Goal: Task Accomplishment & Management: Manage account settings

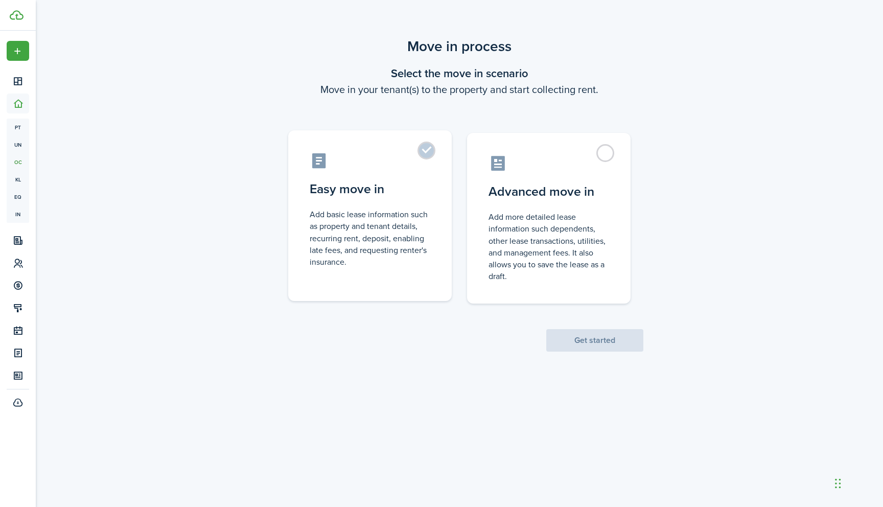
click at [430, 150] on label "Easy move in Add basic lease information such as property and tenant details, r…" at bounding box center [370, 215] width 164 height 171
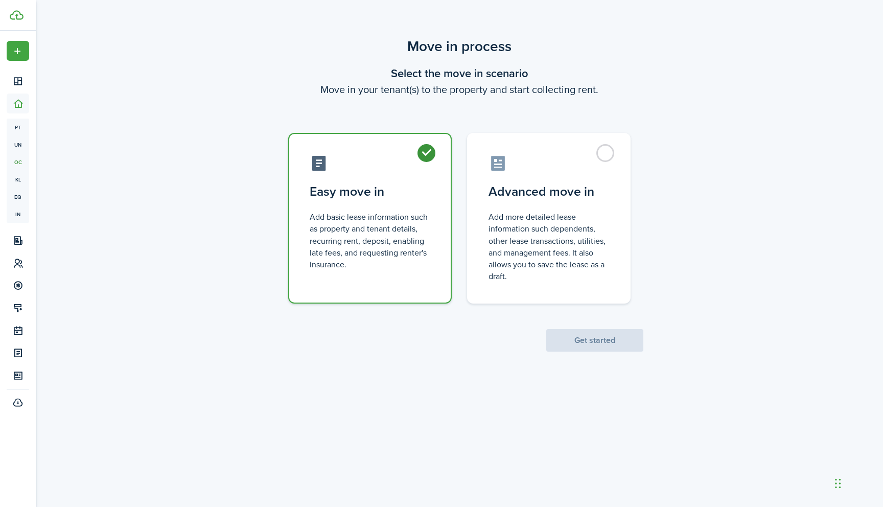
radio input "true"
click at [599, 342] on button "Get started" at bounding box center [594, 340] width 97 height 22
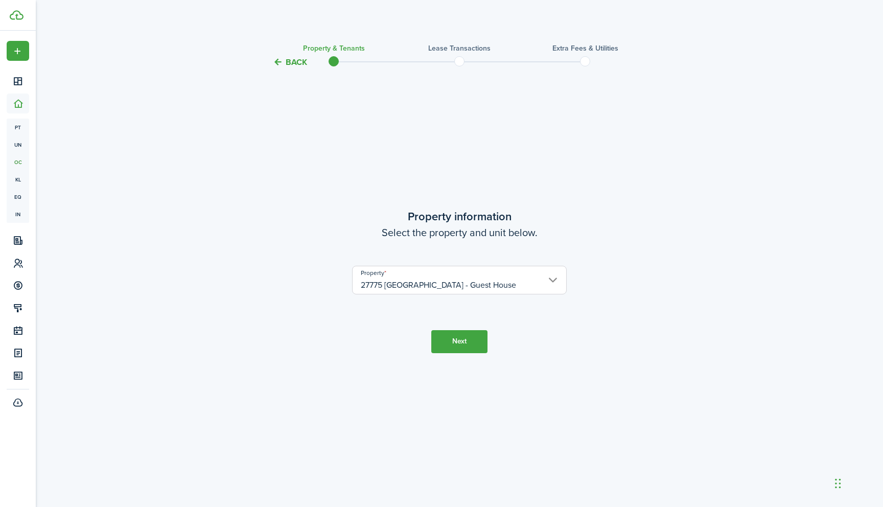
click at [454, 343] on button "Next" at bounding box center [459, 341] width 56 height 23
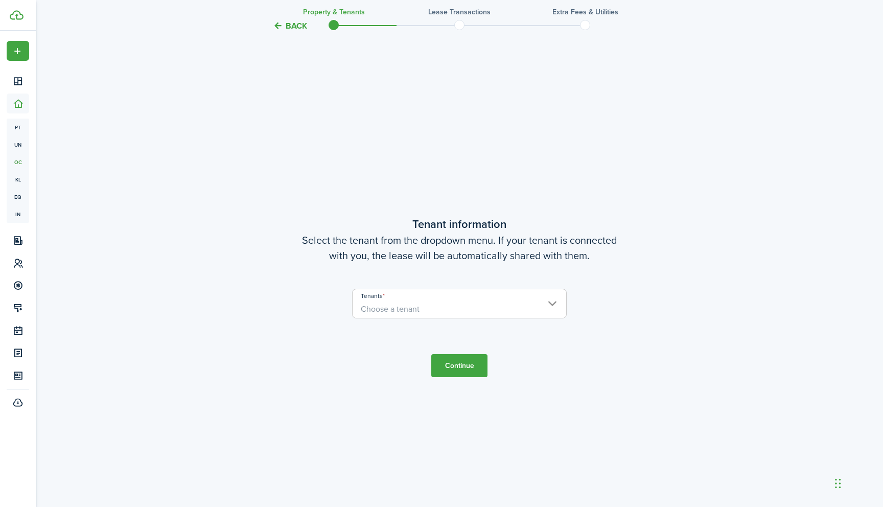
scroll to position [438, 0]
click at [551, 298] on span "Choose a tenant" at bounding box center [460, 306] width 214 height 17
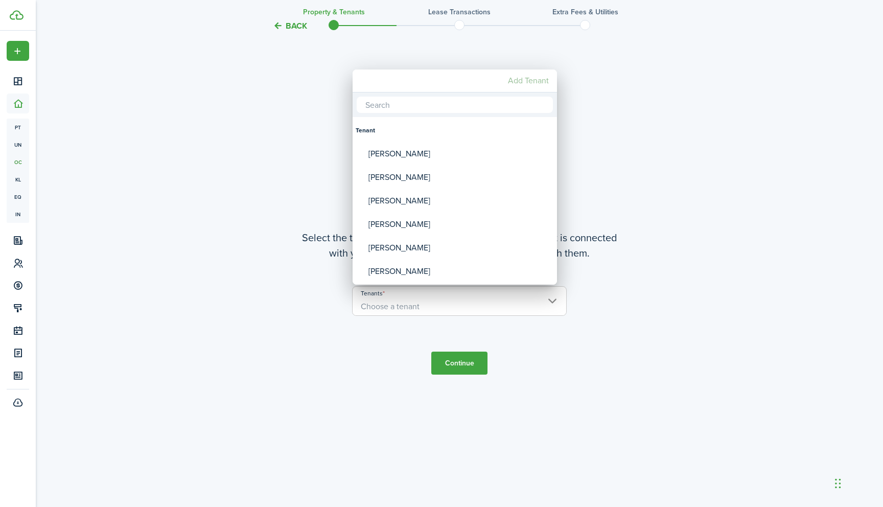
click at [533, 81] on mbsc-button "Add Tenant" at bounding box center [528, 81] width 49 height 18
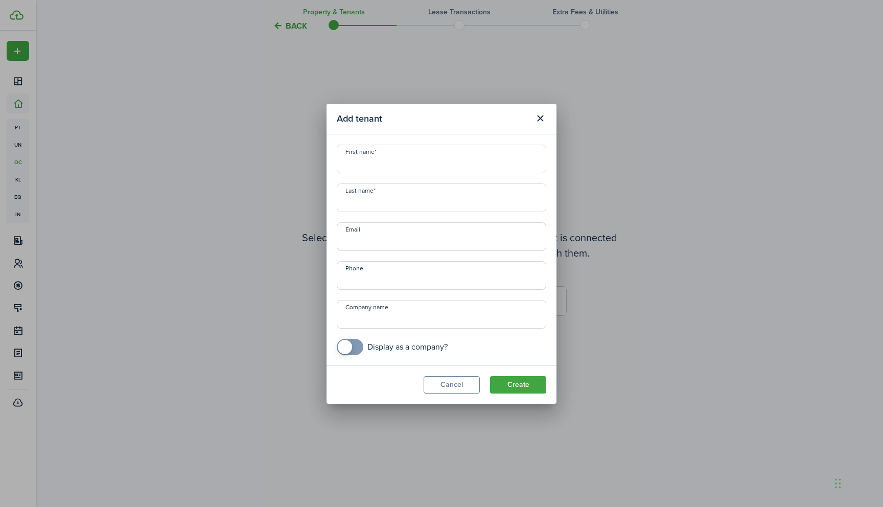
click at [409, 157] on input "First name" at bounding box center [442, 159] width 210 height 29
type input "[PERSON_NAME]"
type input "[PHONE_NUMBER]"
click at [518, 385] on button "Create" at bounding box center [518, 384] width 56 height 17
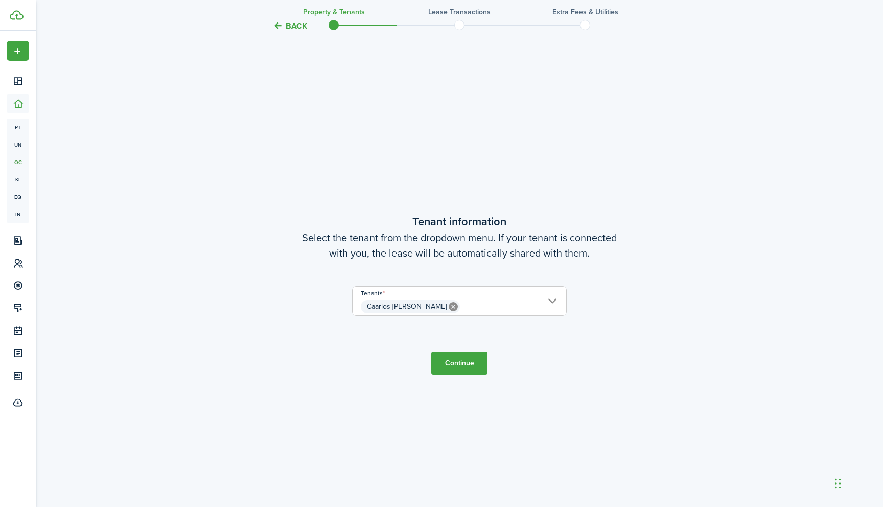
click at [459, 363] on button "Continue" at bounding box center [459, 363] width 56 height 23
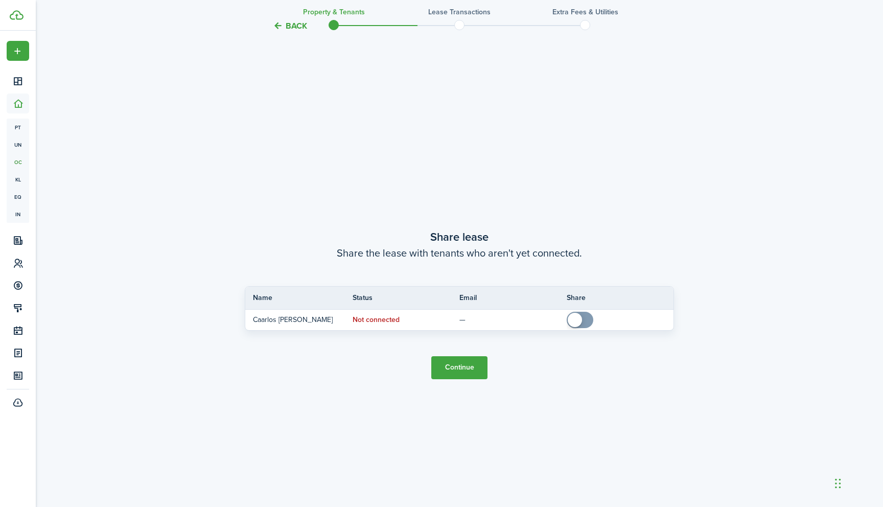
scroll to position [945, 0]
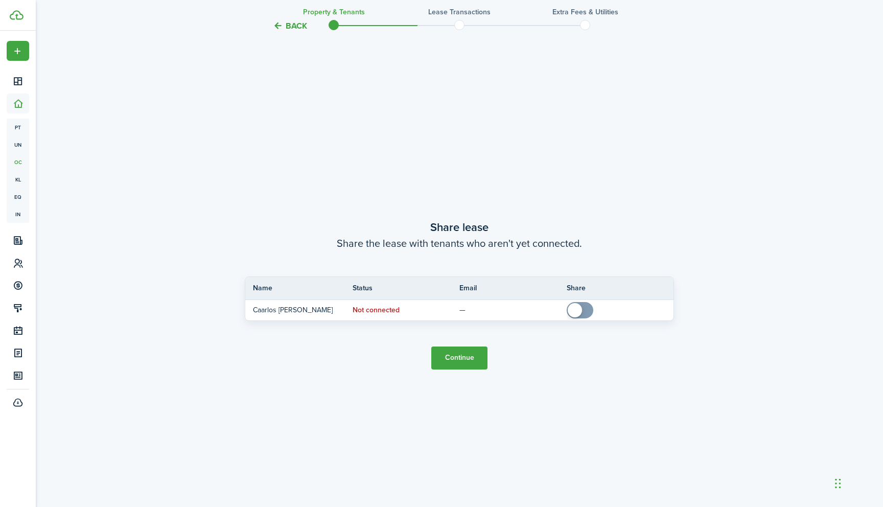
click at [291, 25] on button "Back" at bounding box center [290, 25] width 34 height 11
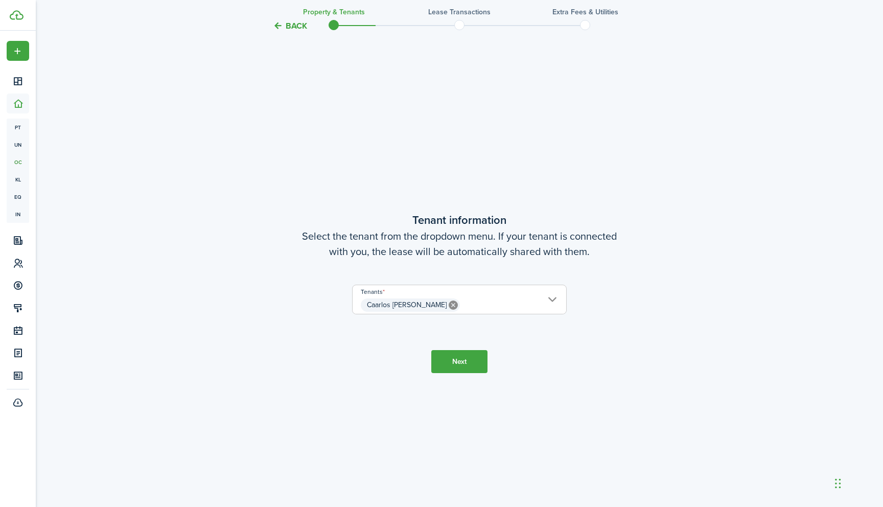
scroll to position [438, 0]
click at [291, 25] on button "Back" at bounding box center [290, 25] width 34 height 11
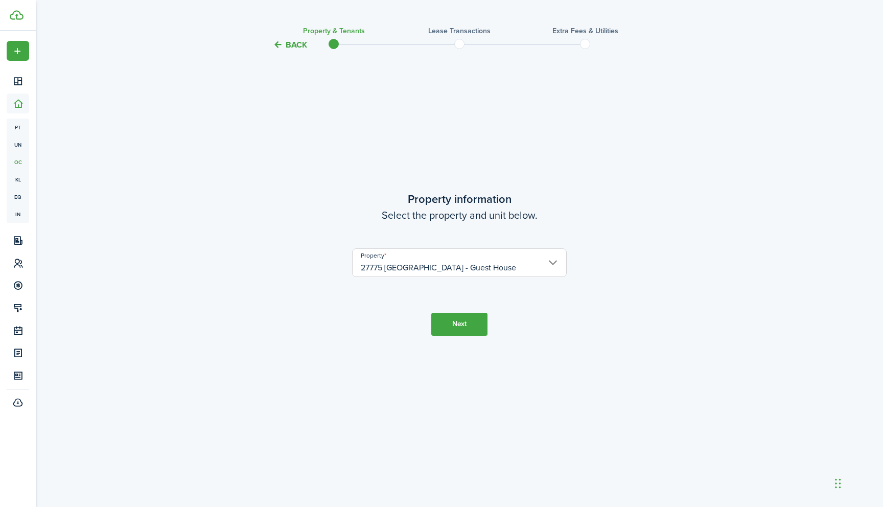
scroll to position [0, 0]
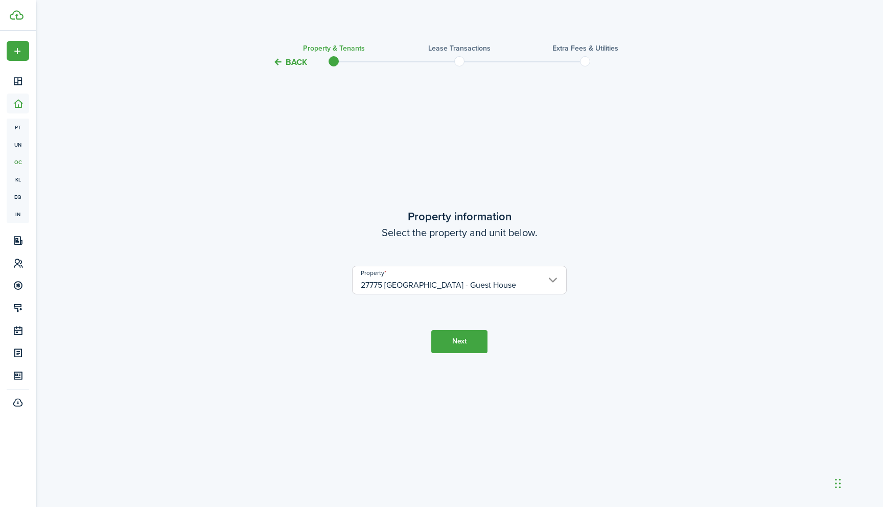
click at [457, 341] on button "Next" at bounding box center [459, 341] width 56 height 23
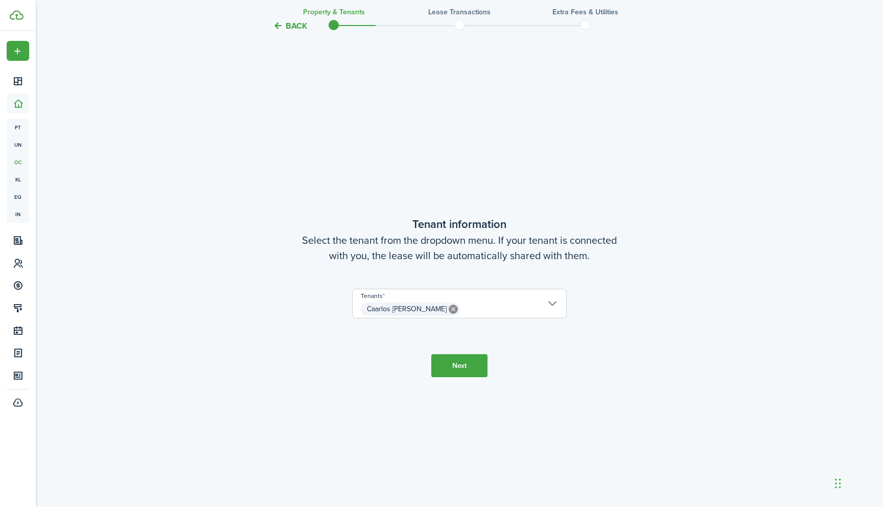
scroll to position [438, 0]
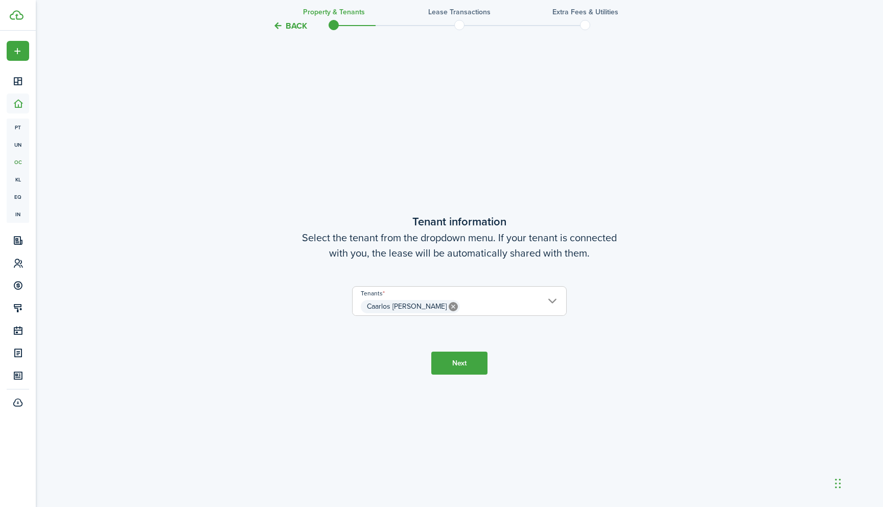
click at [449, 308] on icon at bounding box center [453, 306] width 9 height 9
click at [407, 306] on span "Choose a tenant" at bounding box center [390, 307] width 59 height 12
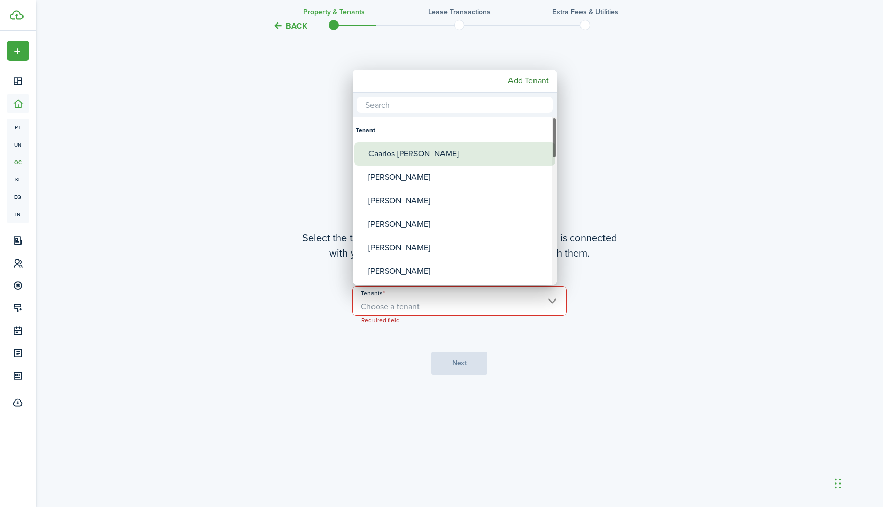
click at [453, 153] on div "Caarlos [PERSON_NAME]" at bounding box center [458, 154] width 181 height 24
type input "Caarlos [PERSON_NAME]"
click at [453, 153] on div "Caarlos [PERSON_NAME]" at bounding box center [458, 154] width 181 height 24
click at [382, 153] on div "Caarlos [PERSON_NAME]" at bounding box center [458, 154] width 181 height 24
type input "Caarlos [PERSON_NAME]"
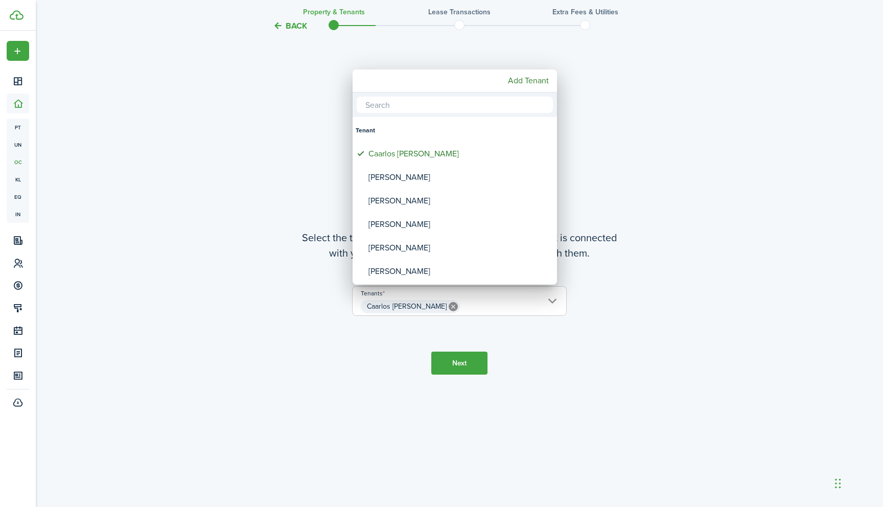
click at [564, 343] on div at bounding box center [441, 253] width 1047 height 671
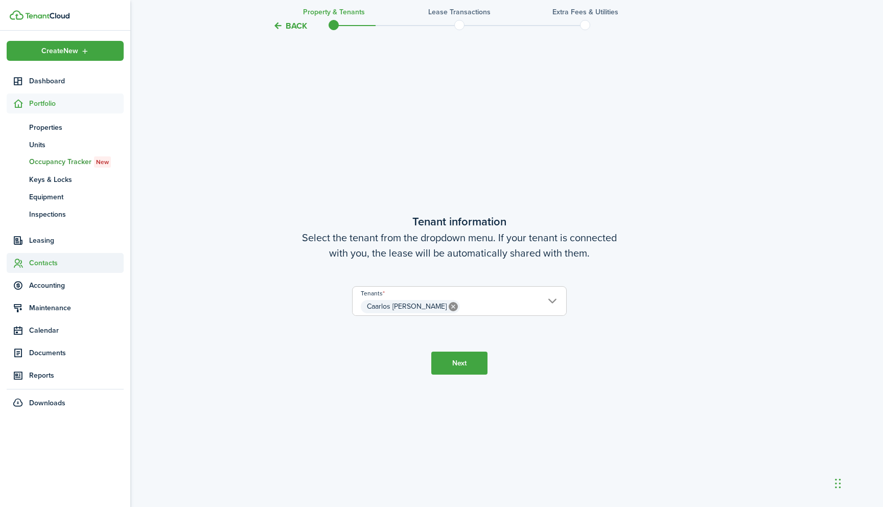
click at [47, 264] on span "Contacts" at bounding box center [76, 263] width 95 height 11
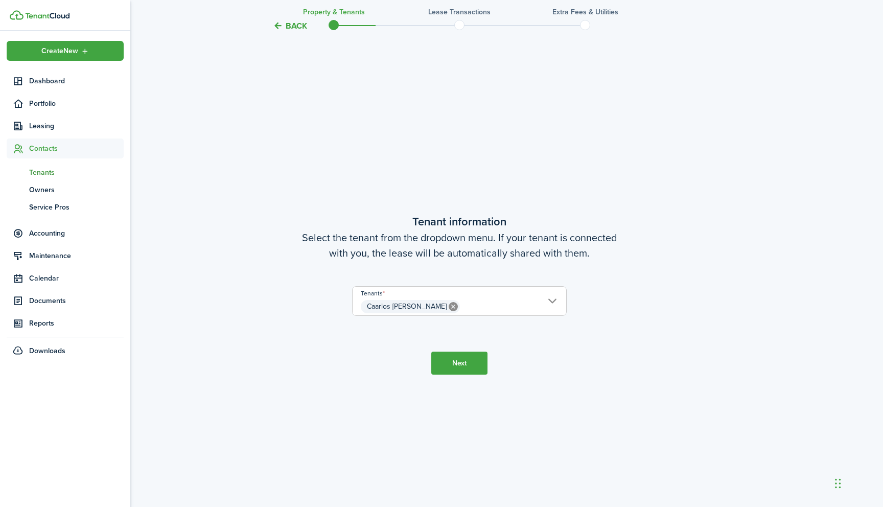
click at [47, 173] on span "Tenants" at bounding box center [76, 172] width 95 height 11
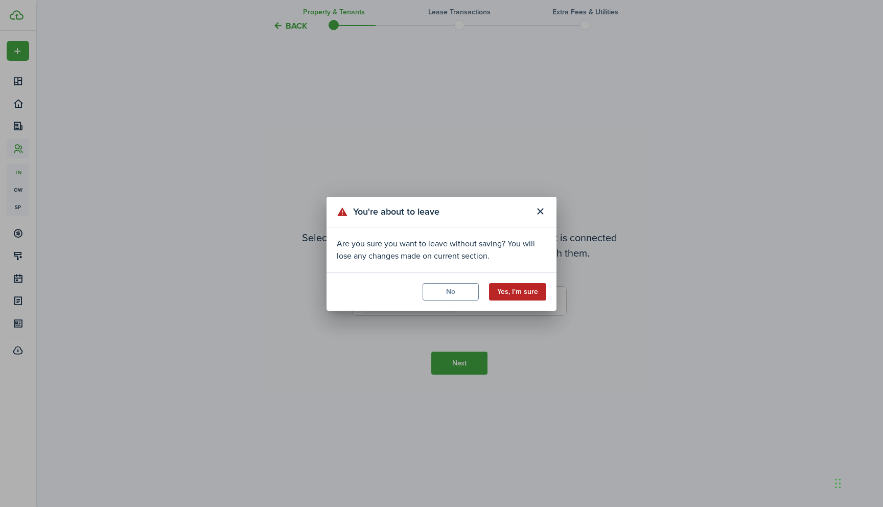
click at [516, 293] on button "Yes, I'm sure" at bounding box center [517, 291] width 57 height 17
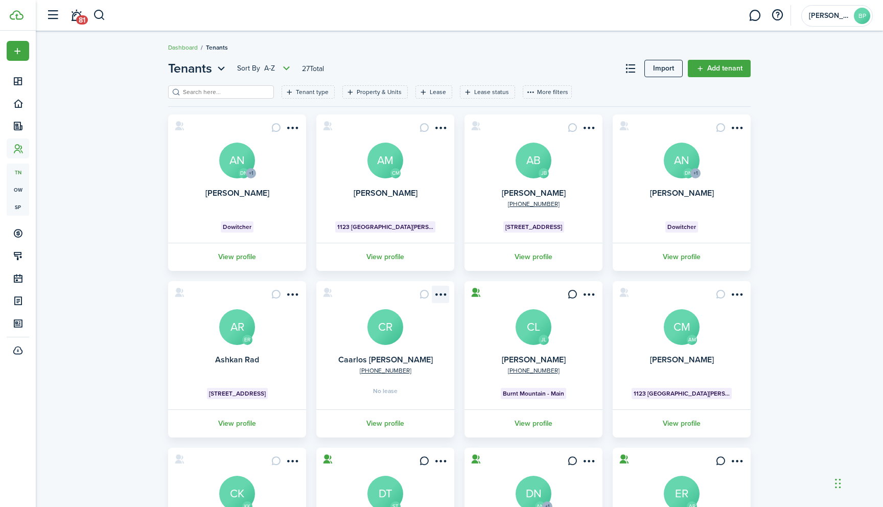
click at [442, 293] on menu-btn-icon "Open menu" at bounding box center [440, 294] width 17 height 17
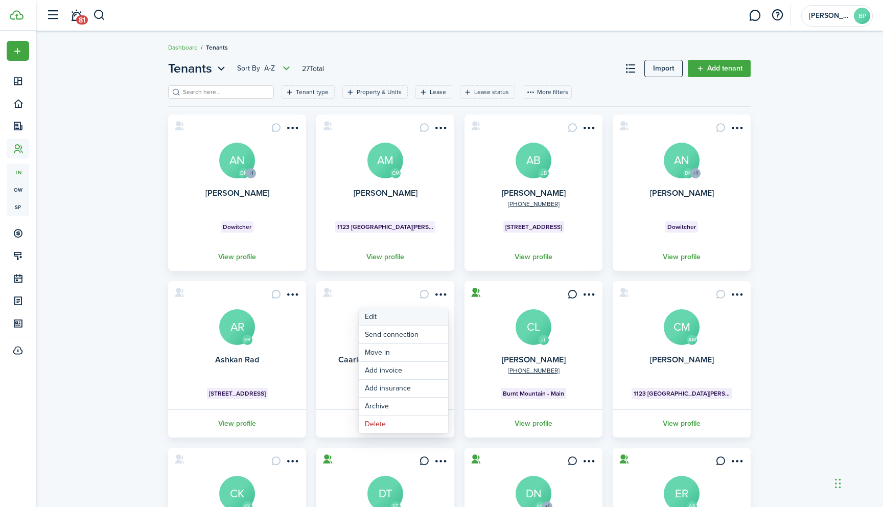
click at [371, 316] on link "Edit" at bounding box center [403, 316] width 89 height 17
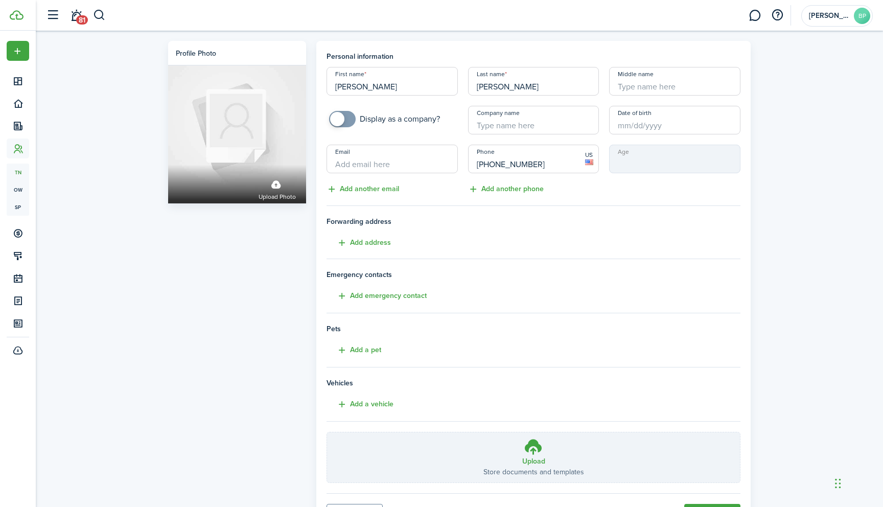
click at [347, 88] on input "[PERSON_NAME]" at bounding box center [392, 81] width 131 height 29
type input "[PERSON_NAME]"
click at [705, 358] on tenant-form "Personal information First name [PERSON_NAME] Last name [PERSON_NAME] Middle na…" at bounding box center [534, 267] width 414 height 432
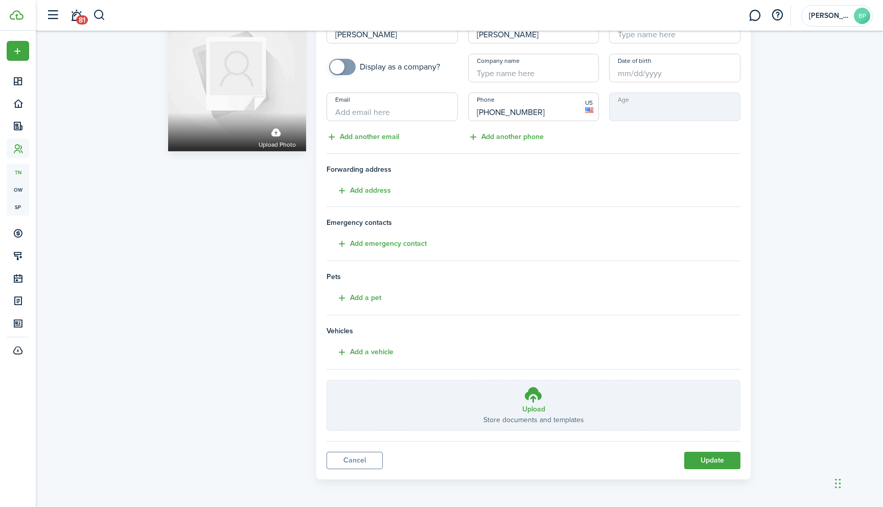
scroll to position [53, 0]
click at [696, 458] on button "Update" at bounding box center [712, 459] width 56 height 17
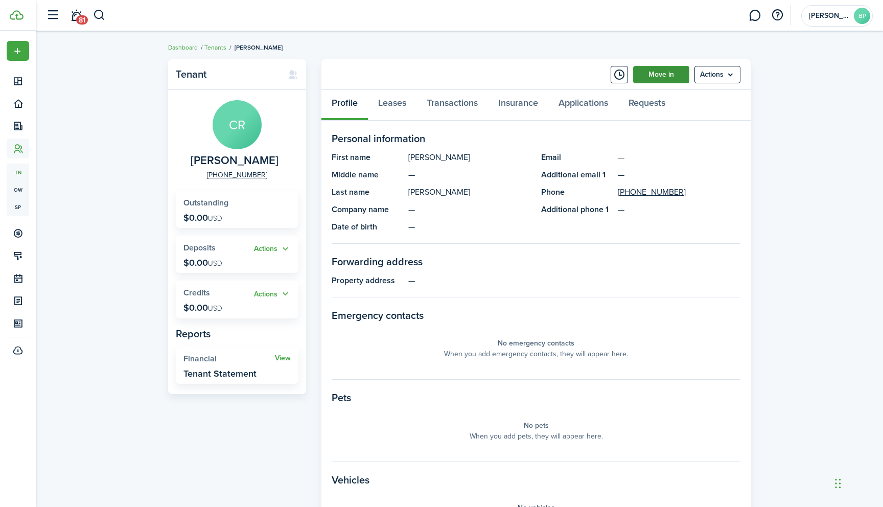
click at [665, 75] on link "Move in" at bounding box center [661, 74] width 56 height 17
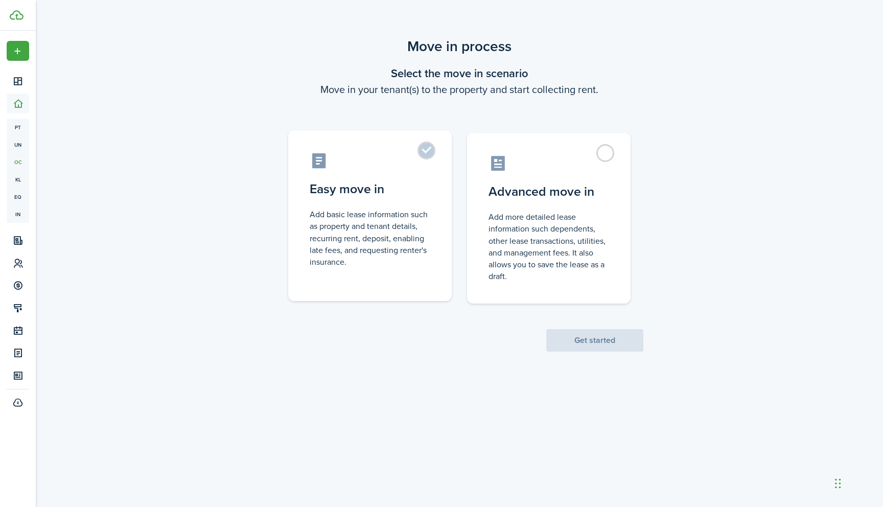
click at [365, 232] on control-radio-card-description "Add basic lease information such as property and tenant details, recurring rent…" at bounding box center [370, 238] width 121 height 59
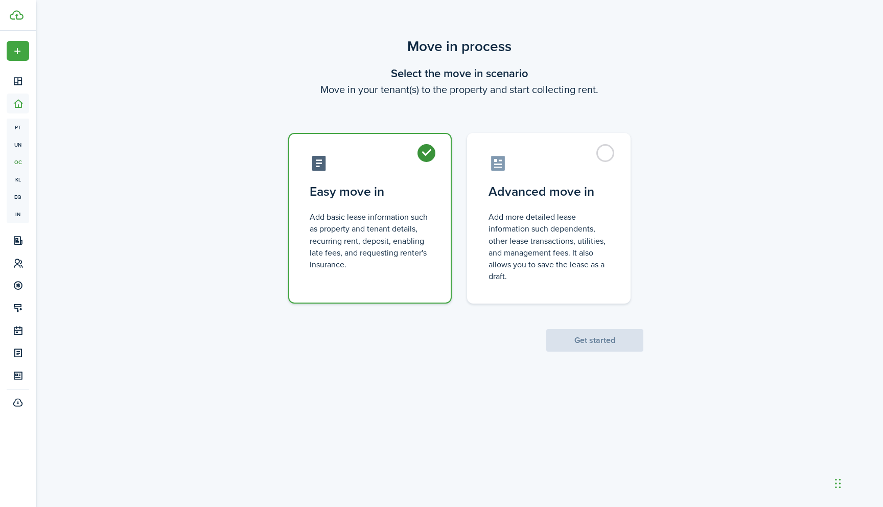
radio input "true"
click at [596, 341] on button "Get started" at bounding box center [594, 340] width 97 height 22
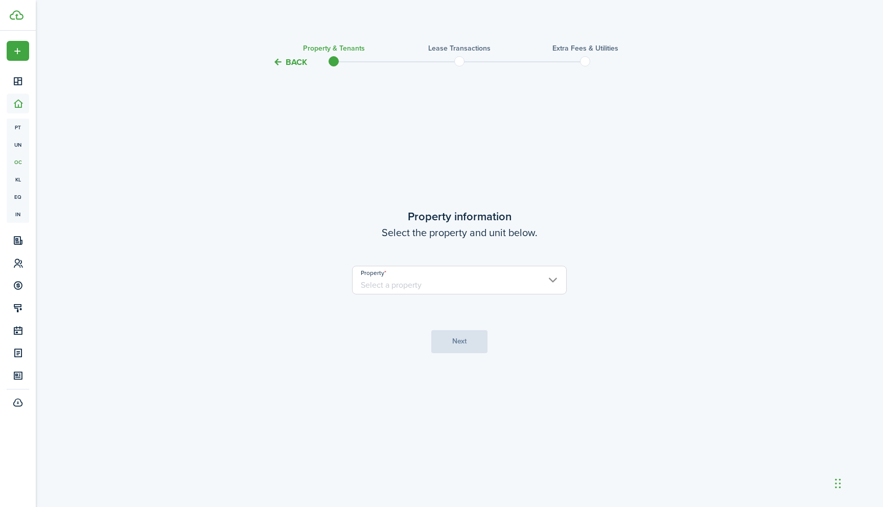
click at [552, 281] on input "Property" at bounding box center [459, 280] width 215 height 29
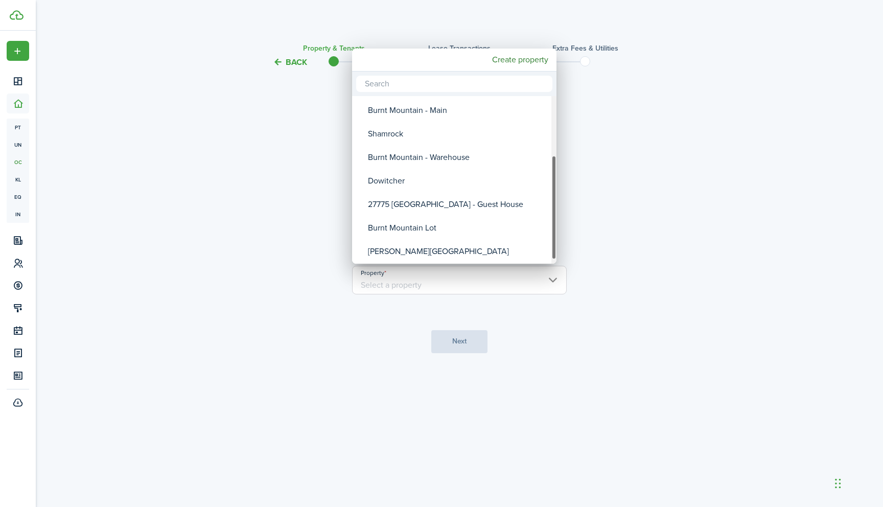
drag, startPoint x: 552, startPoint y: 191, endPoint x: 558, endPoint y: 250, distance: 59.6
click at [558, 250] on div "[STREET_ADDRESS] [STREET_ADDRESS][GEOGRAPHIC_DATA] [GEOGRAPHIC_DATA][PERSON_NAM…" at bounding box center [441, 253] width 883 height 507
click at [508, 205] on div "27775 [GEOGRAPHIC_DATA] - Guest House" at bounding box center [458, 204] width 181 height 24
type input "27775 [GEOGRAPHIC_DATA] - Guest House"
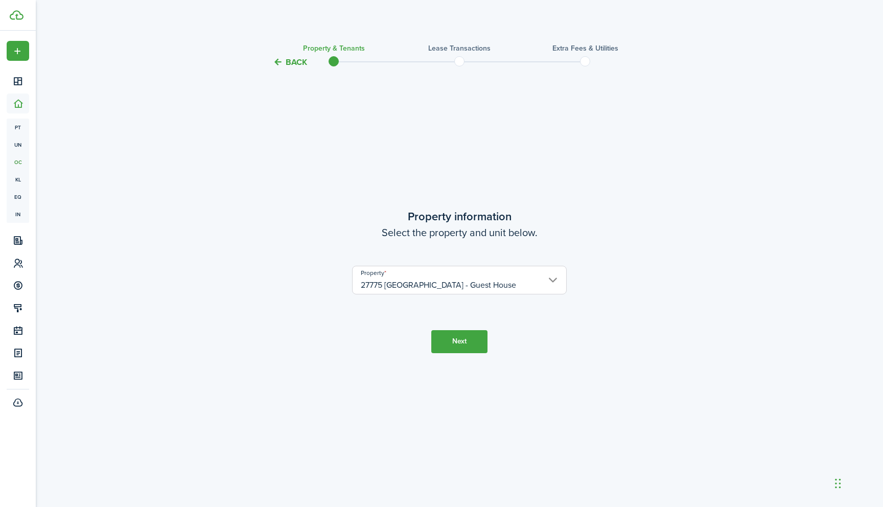
click at [457, 344] on button "Next" at bounding box center [459, 341] width 56 height 23
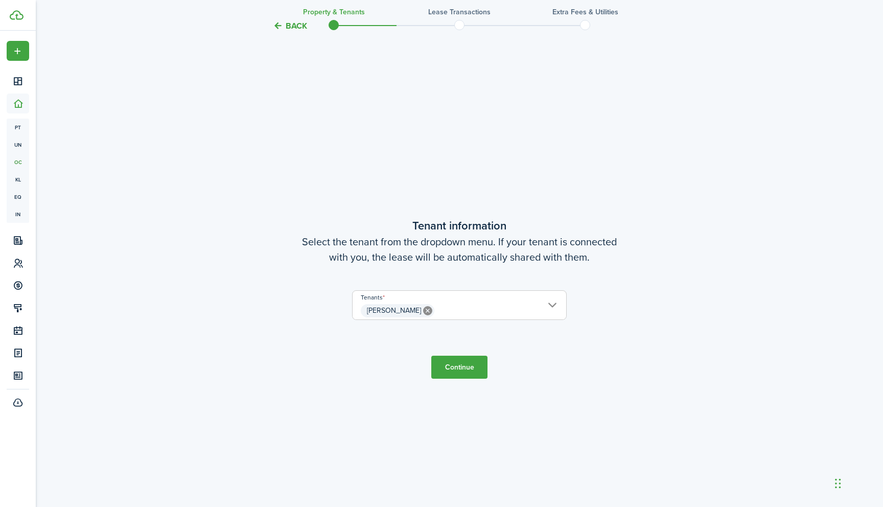
scroll to position [438, 0]
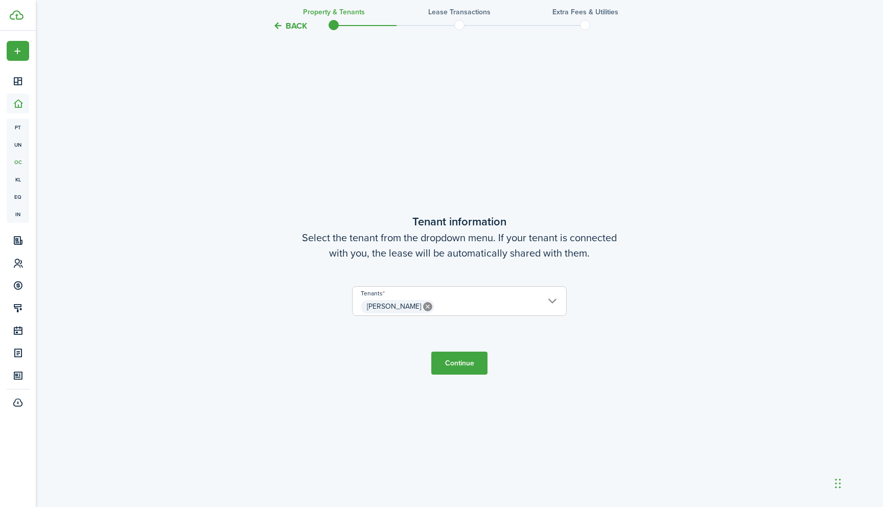
click at [458, 360] on button "Continue" at bounding box center [459, 363] width 56 height 23
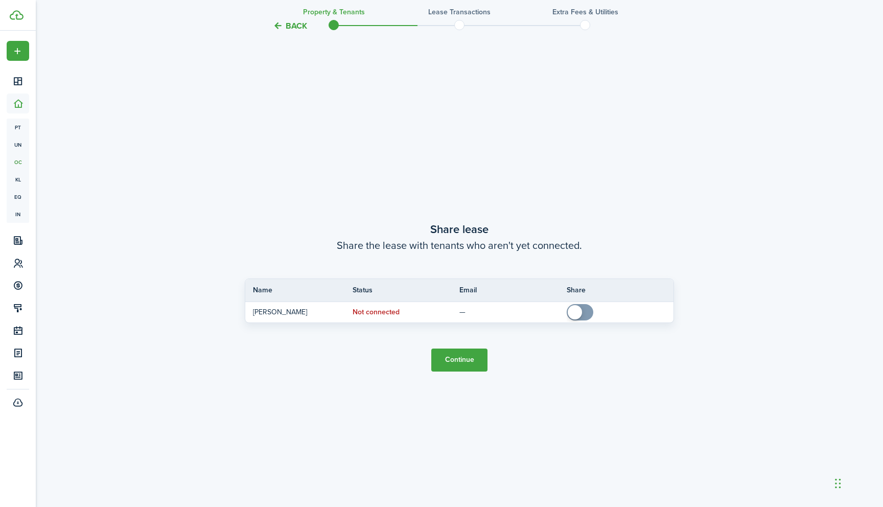
scroll to position [945, 0]
click at [468, 356] on button "Continue" at bounding box center [459, 358] width 56 height 23
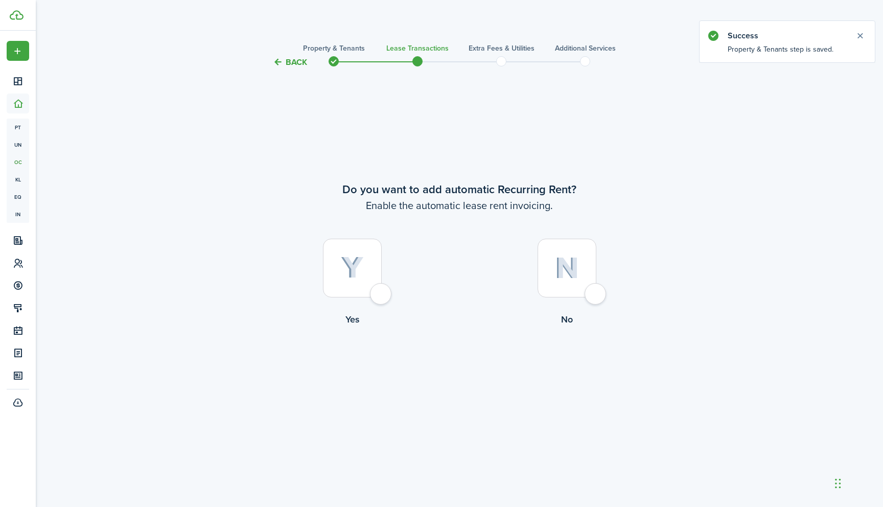
click at [382, 297] on div at bounding box center [352, 268] width 59 height 59
radio input "true"
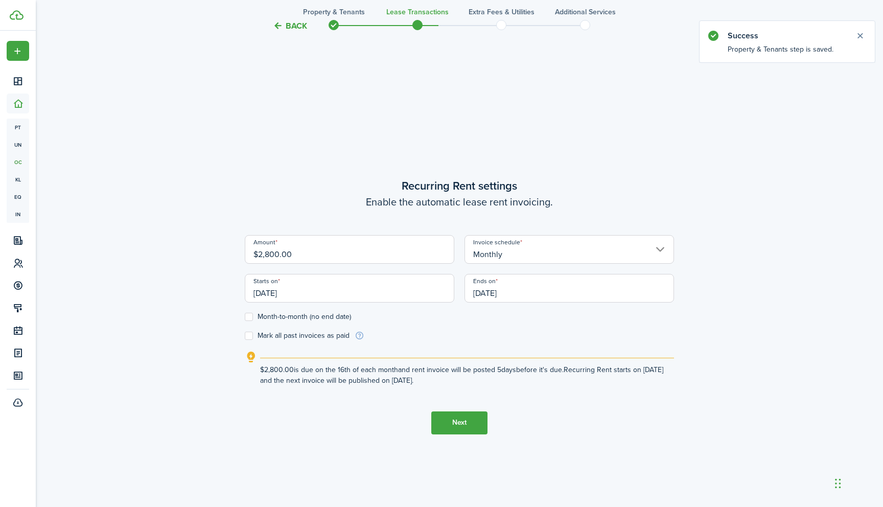
scroll to position [438, 0]
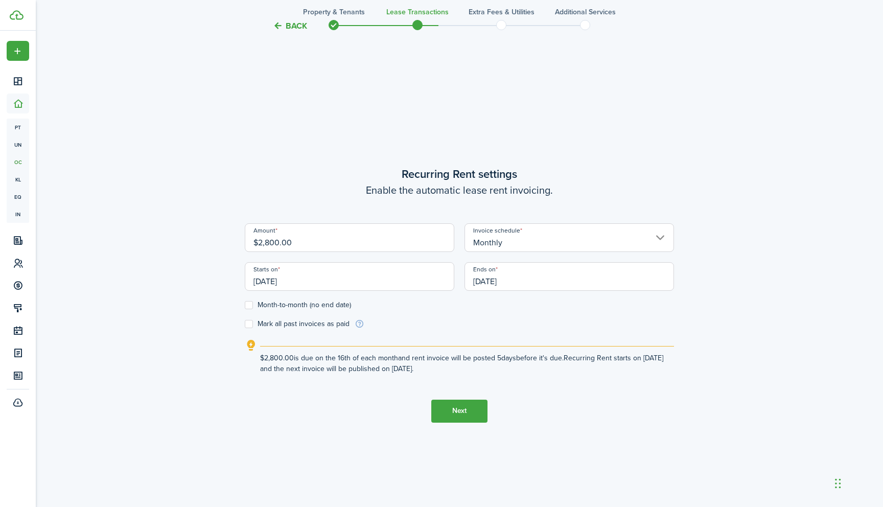
click at [274, 282] on input "[DATE]" at bounding box center [350, 276] width 210 height 29
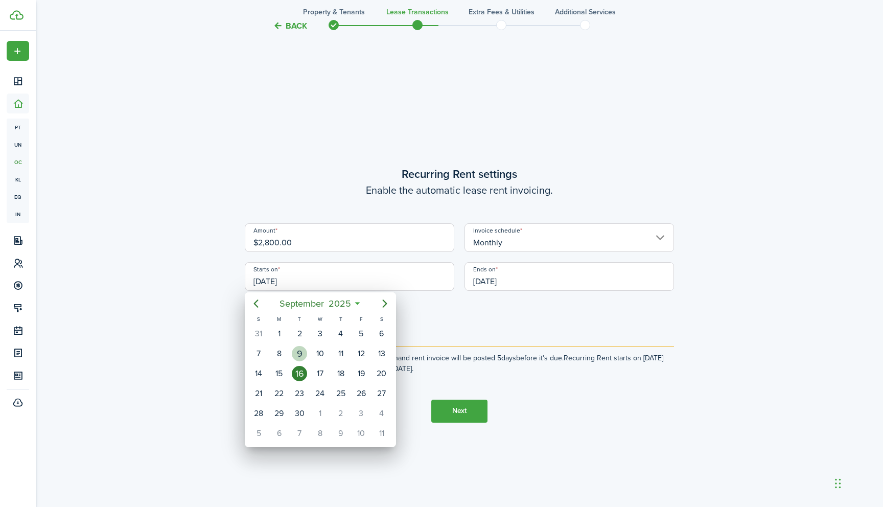
click at [300, 354] on div "9" at bounding box center [299, 353] width 15 height 15
type input "[DATE]"
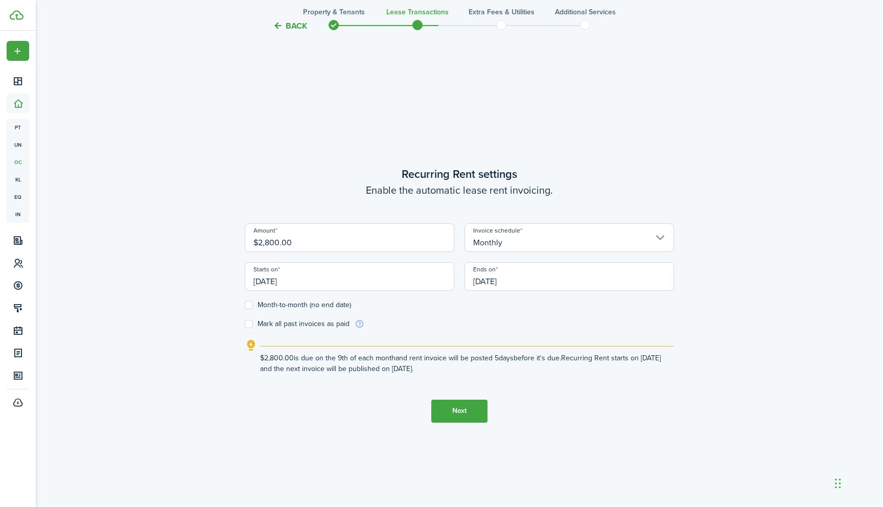
click at [494, 281] on input "[DATE]" at bounding box center [570, 276] width 210 height 29
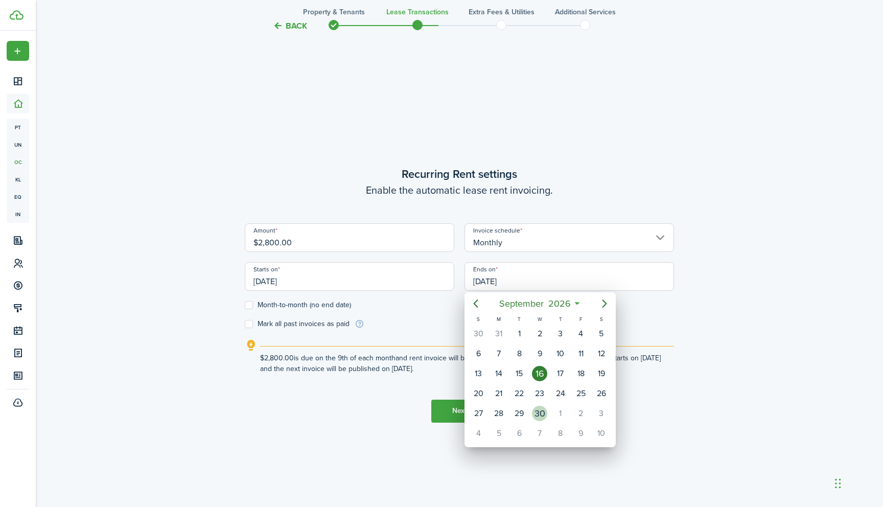
click at [538, 412] on div "30" at bounding box center [539, 413] width 15 height 15
type input "[DATE]"
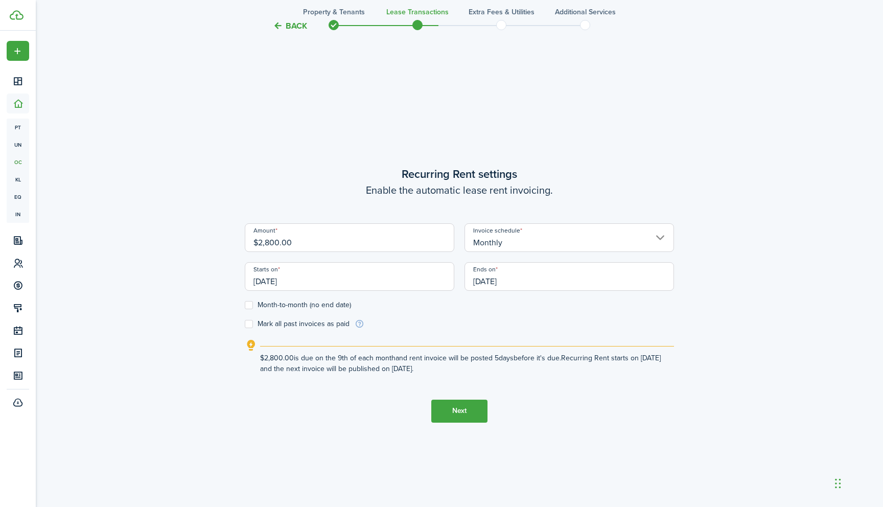
click at [251, 305] on label "Month-to-month (no end date)" at bounding box center [298, 305] width 106 height 8
click at [245, 305] on input "Month-to-month (no end date)" at bounding box center [244, 305] width 1 height 1
click at [251, 305] on label "Month-to-month (no end date)" at bounding box center [298, 305] width 106 height 8
click at [245, 305] on input "Month-to-month (no end date)" at bounding box center [244, 305] width 1 height 1
checkbox input "false"
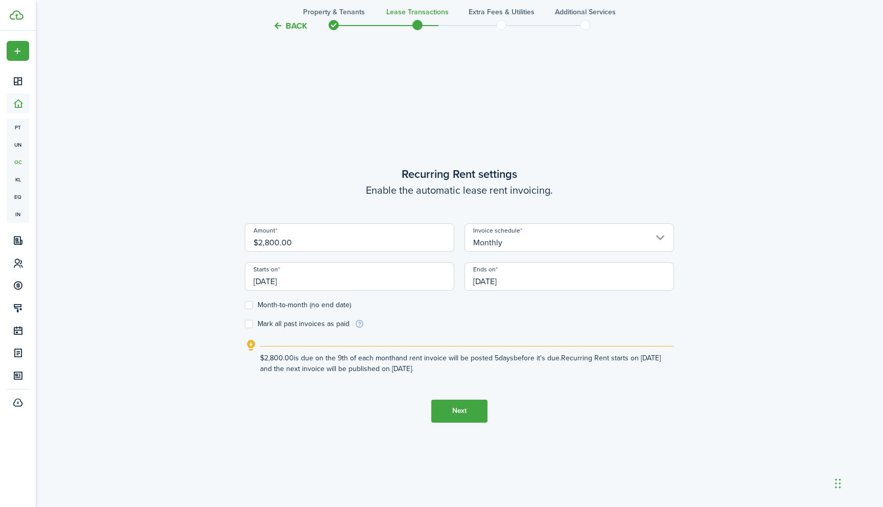
click at [463, 410] on button "Next" at bounding box center [459, 411] width 56 height 23
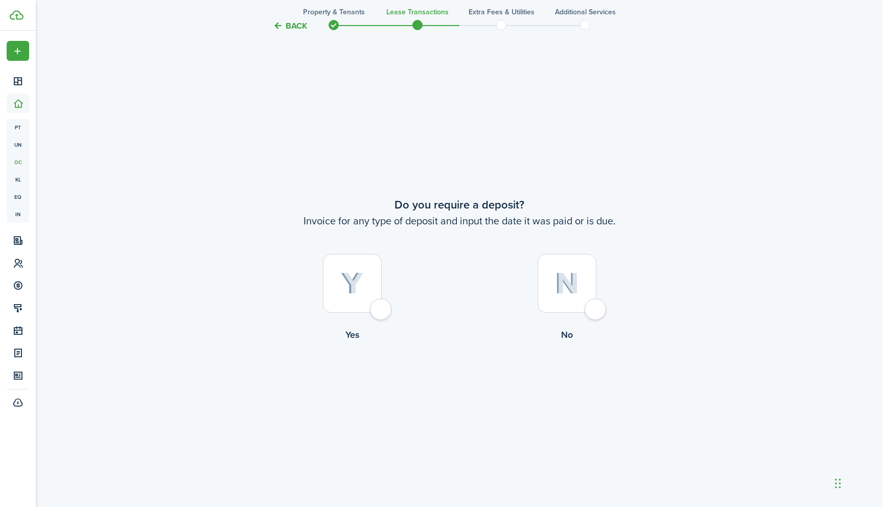
scroll to position [945, 0]
click at [382, 308] on div at bounding box center [352, 281] width 59 height 59
radio input "true"
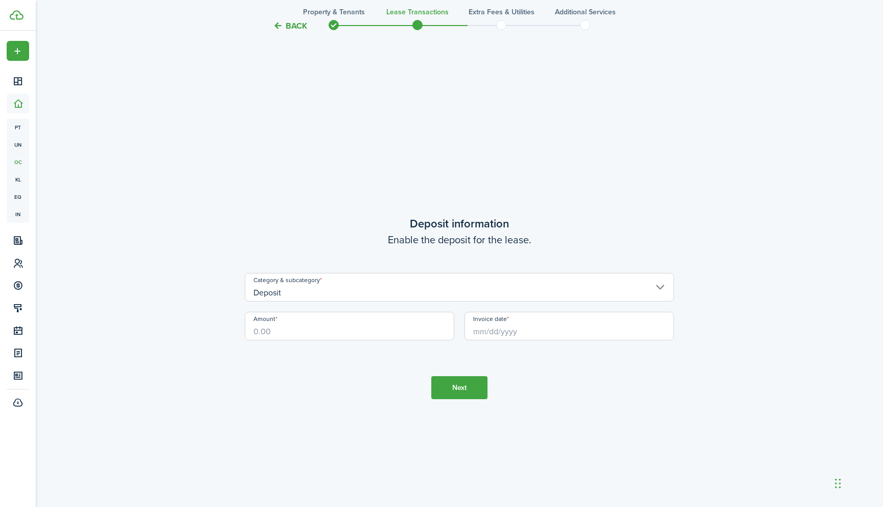
scroll to position [1452, 0]
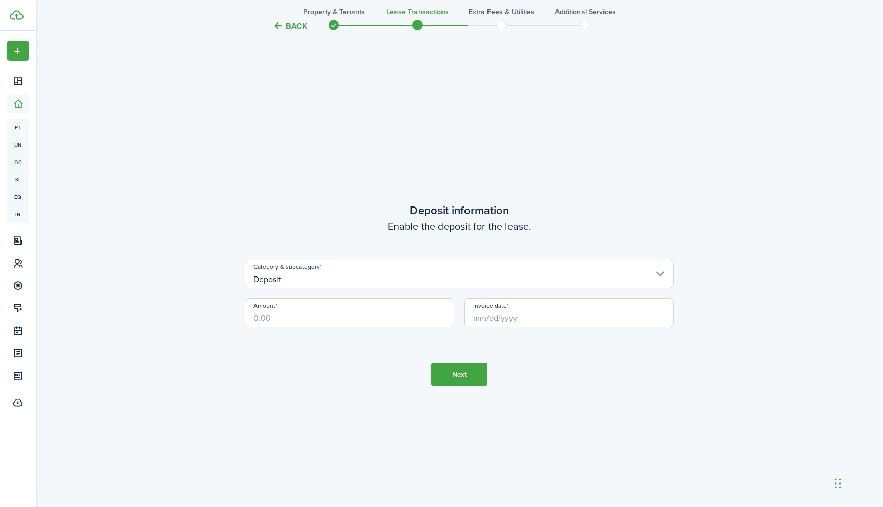
click at [659, 273] on input "Deposit" at bounding box center [459, 274] width 429 height 29
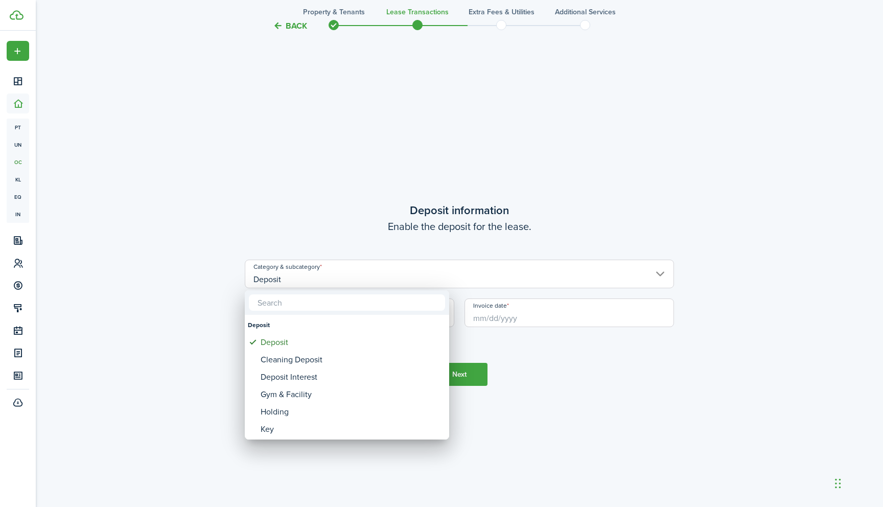
click at [660, 272] on div at bounding box center [441, 253] width 1047 height 671
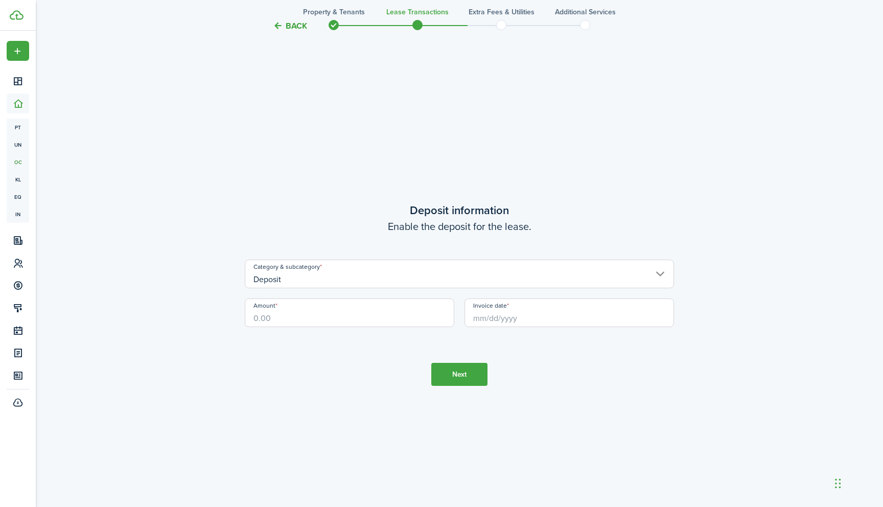
click at [333, 321] on input "Amount" at bounding box center [350, 312] width 210 height 29
click at [476, 318] on input "Invoice date" at bounding box center [570, 312] width 210 height 29
type input "$2,800.00"
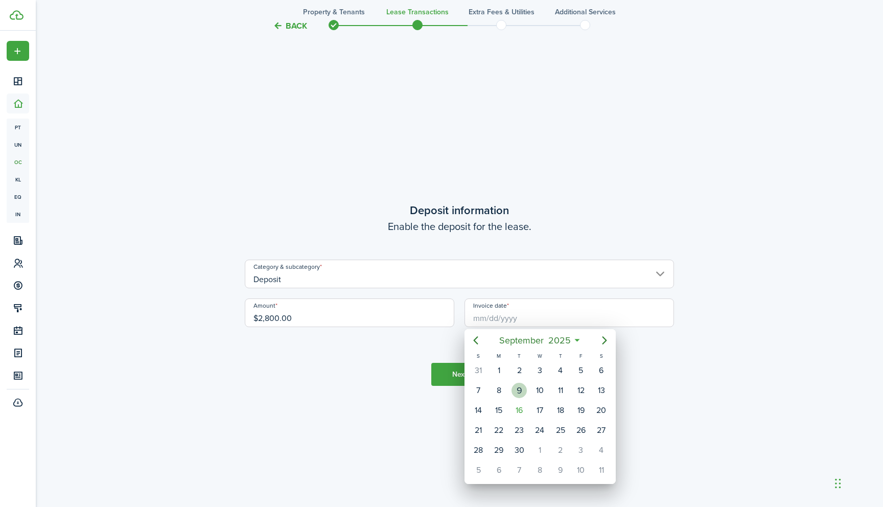
click at [522, 393] on div "9" at bounding box center [519, 390] width 15 height 15
type input "[DATE]"
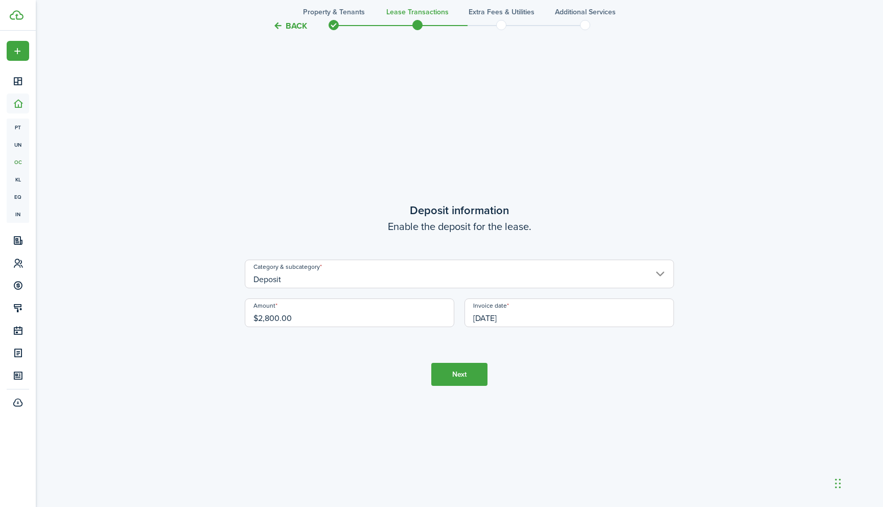
click at [460, 373] on button "Next" at bounding box center [459, 374] width 56 height 23
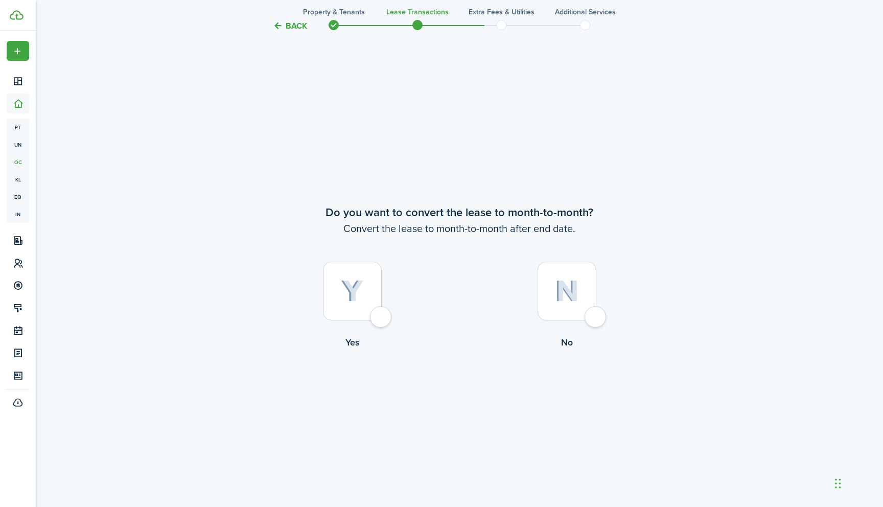
scroll to position [1959, 0]
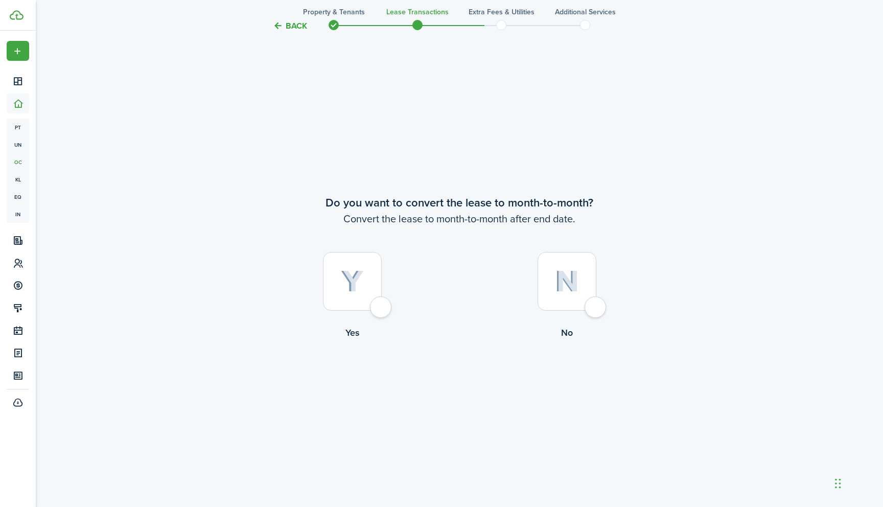
click at [379, 309] on div at bounding box center [352, 281] width 59 height 59
radio input "true"
click at [456, 383] on button "Continue" at bounding box center [459, 382] width 56 height 23
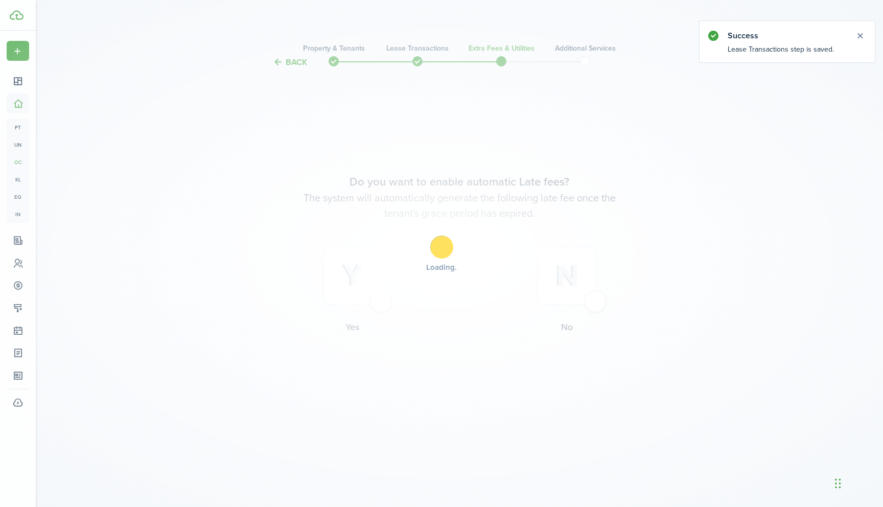
scroll to position [0, 0]
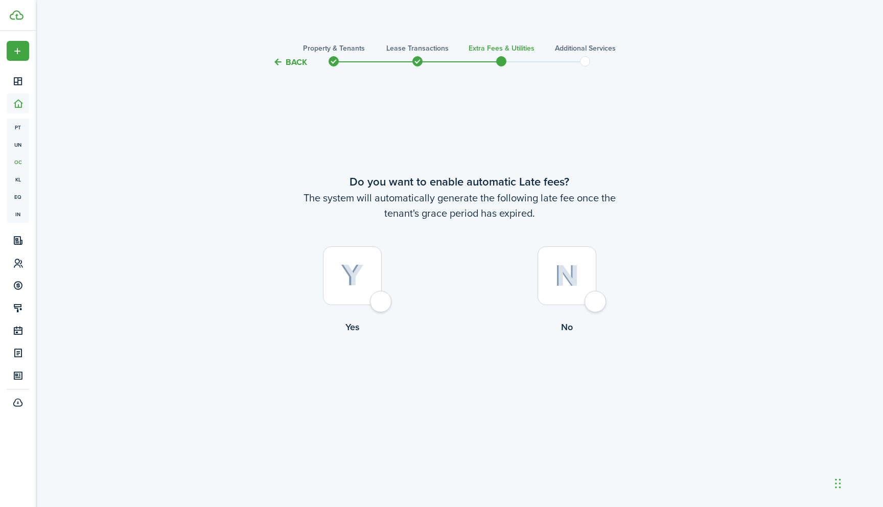
click at [594, 303] on div at bounding box center [567, 275] width 59 height 59
radio input "true"
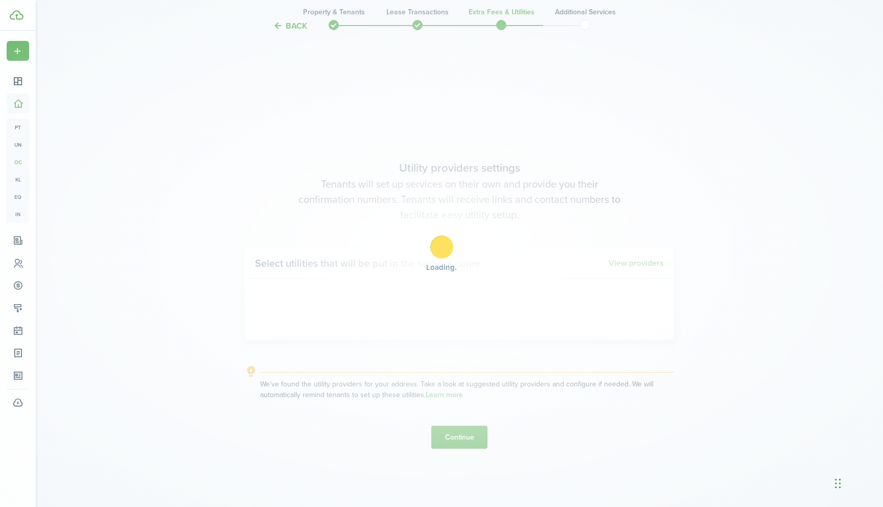
scroll to position [438, 0]
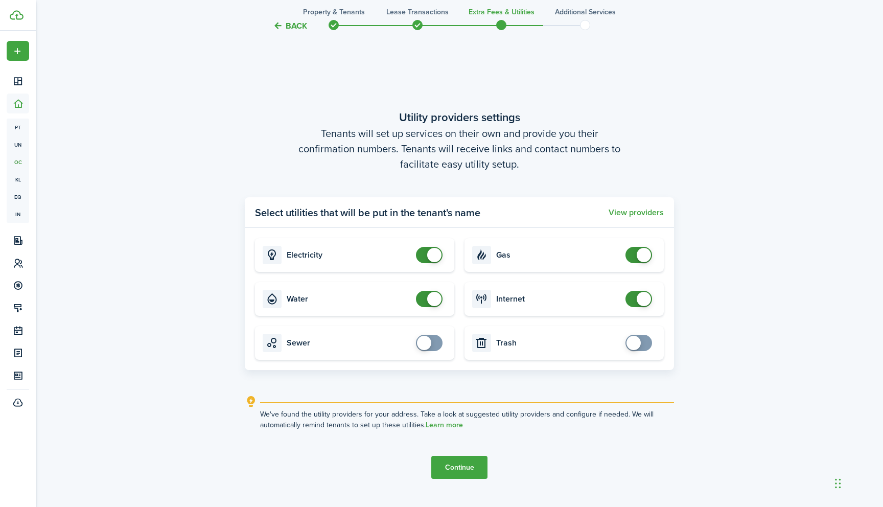
click at [464, 465] on button "Continue" at bounding box center [459, 467] width 56 height 23
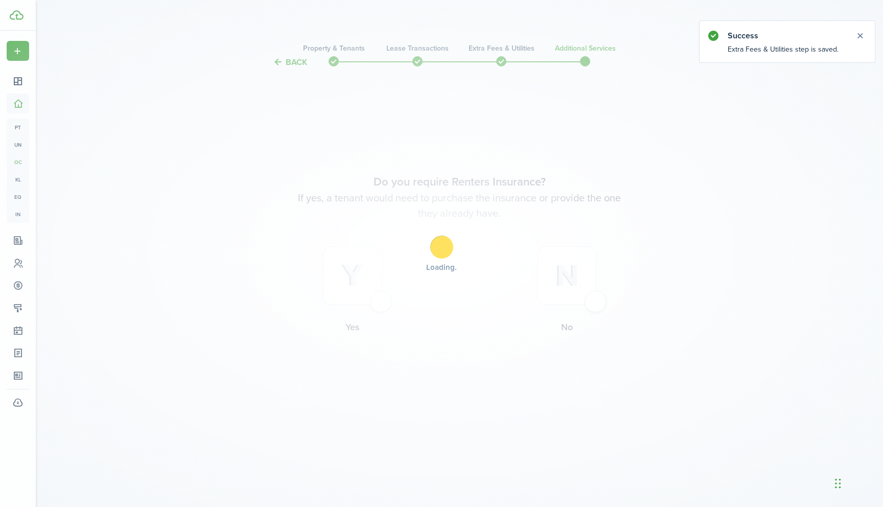
scroll to position [0, 0]
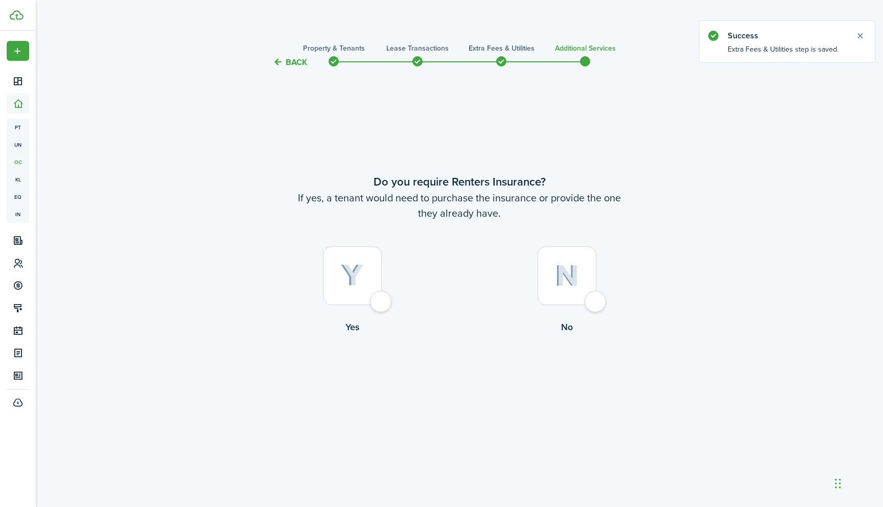
click at [380, 305] on div at bounding box center [352, 275] width 59 height 59
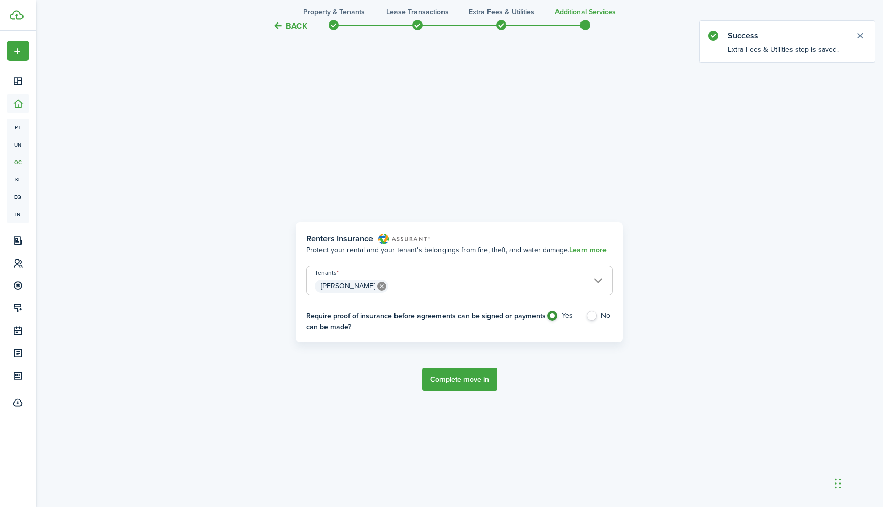
scroll to position [438, 0]
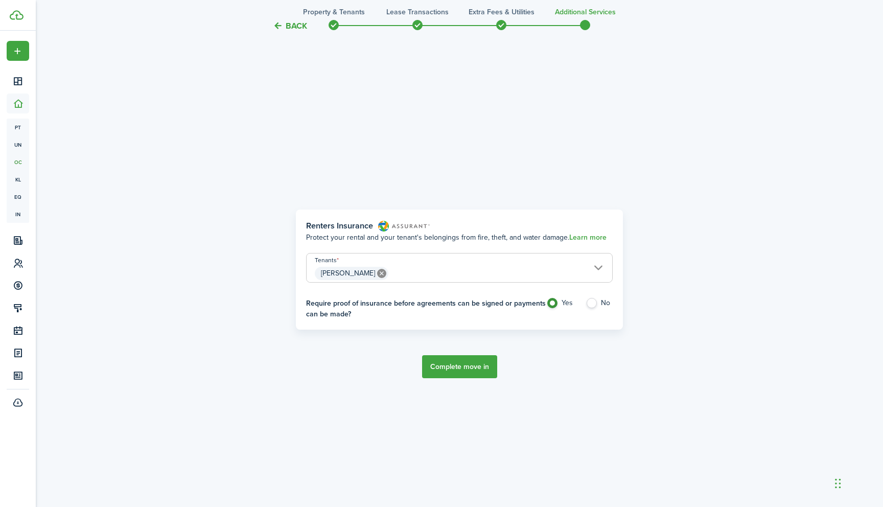
click at [287, 26] on button "Back" at bounding box center [290, 25] width 34 height 11
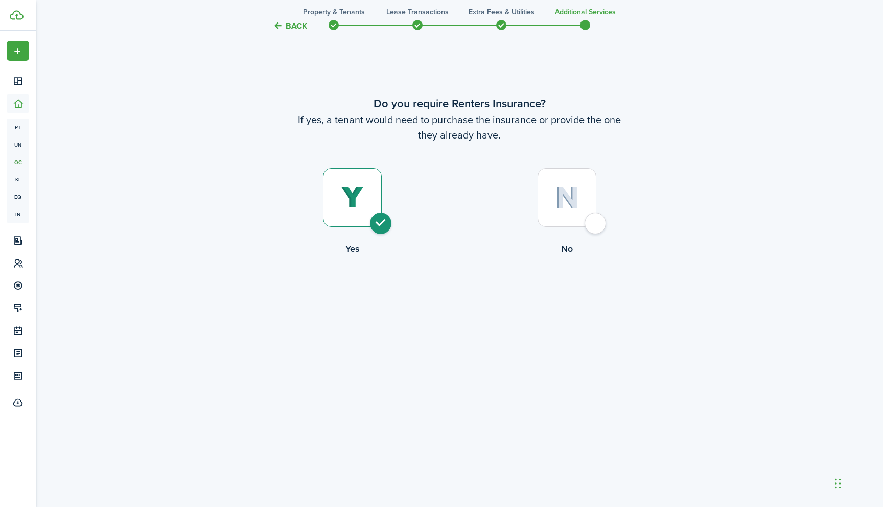
scroll to position [0, 0]
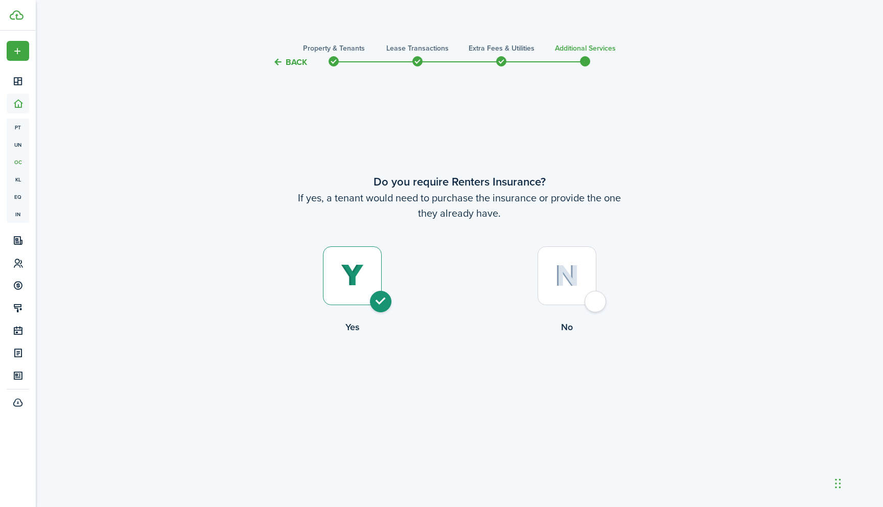
click at [596, 301] on div at bounding box center [567, 275] width 59 height 59
radio input "false"
radio input "true"
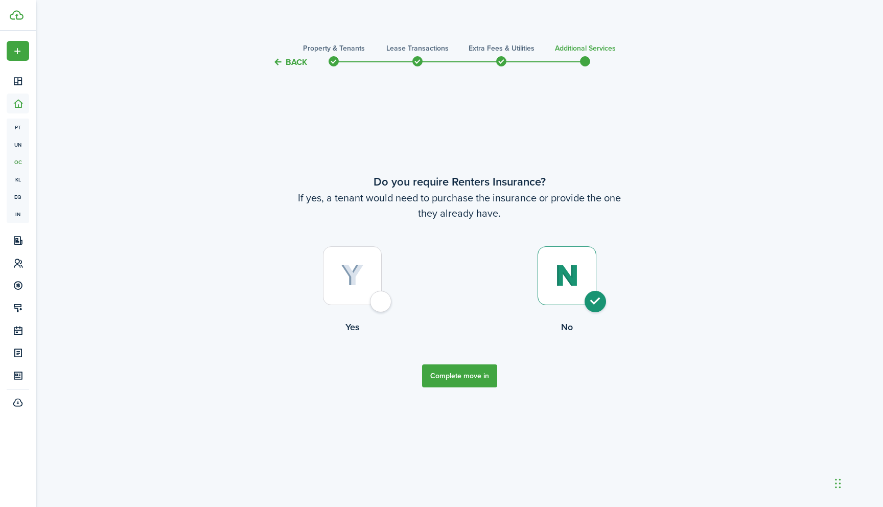
click at [455, 377] on button "Complete move in" at bounding box center [459, 375] width 75 height 23
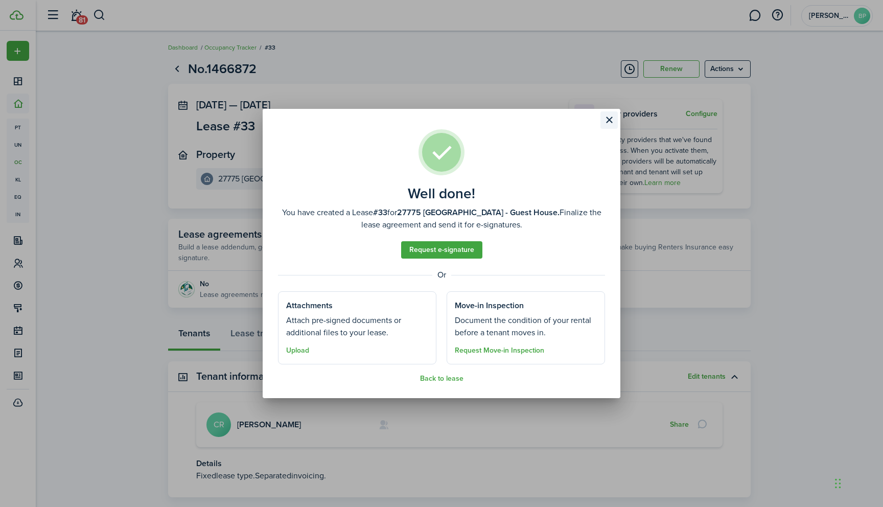
click at [609, 120] on button "Close modal" at bounding box center [609, 119] width 17 height 17
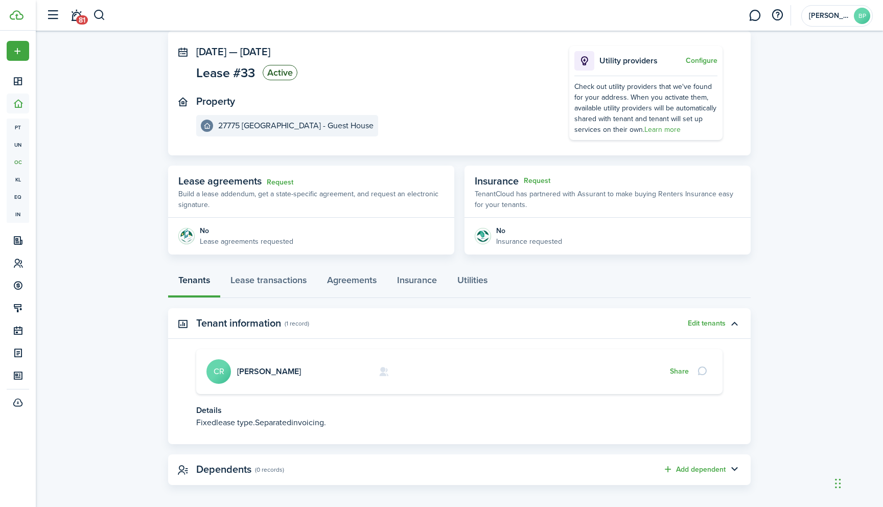
scroll to position [59, 0]
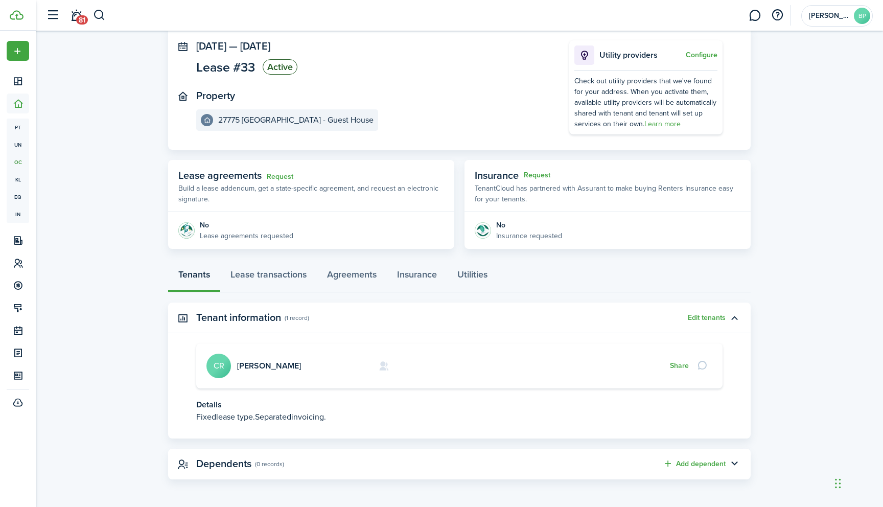
click at [782, 459] on lease-view "No.1466872 Renew Actions [DATE] — [DATE] Lease #33 Active Property 27775 [GEOGR…" at bounding box center [459, 239] width 847 height 489
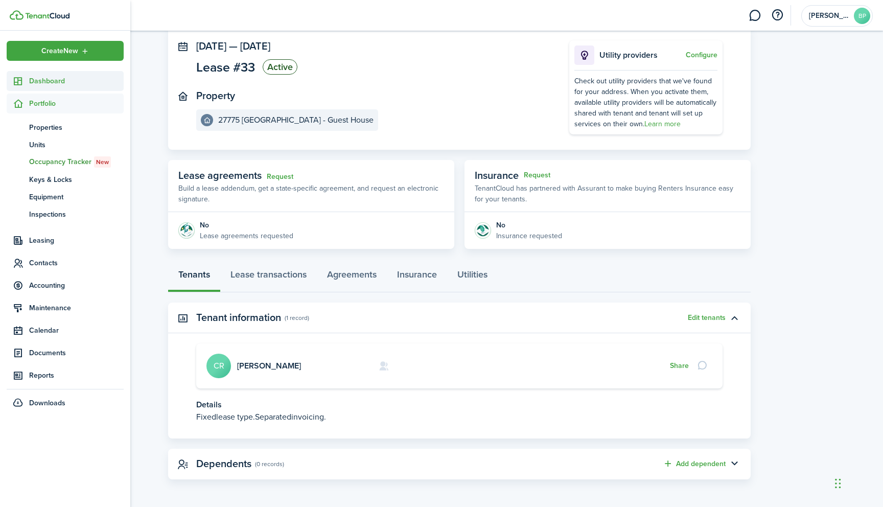
click at [62, 80] on span "Dashboard" at bounding box center [76, 81] width 95 height 11
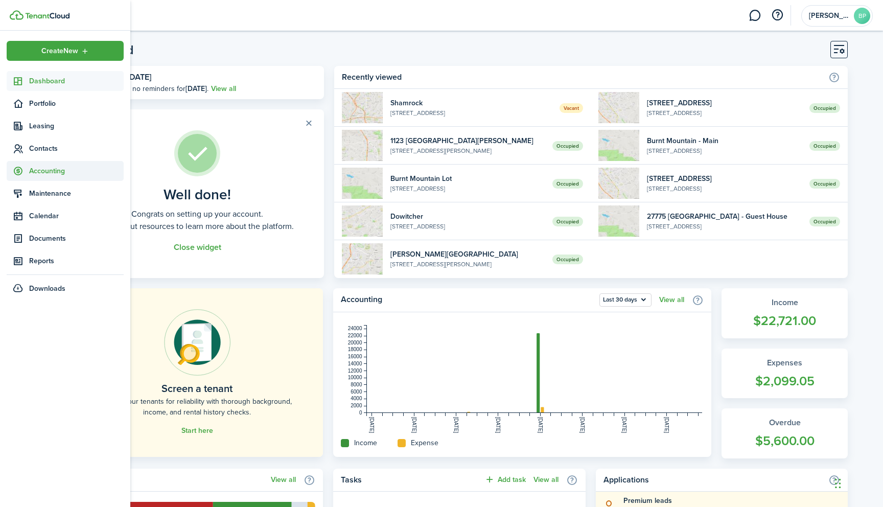
click at [42, 170] on span "Accounting" at bounding box center [76, 171] width 95 height 11
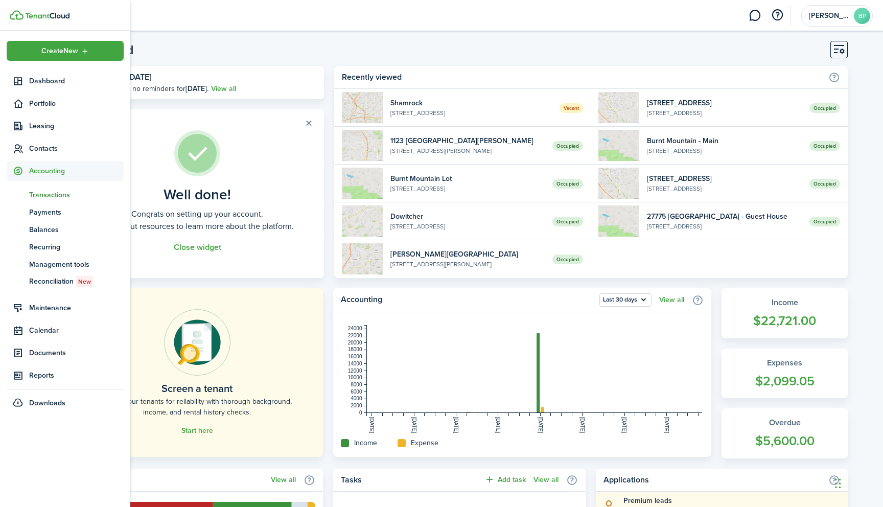
click at [54, 196] on span "Transactions" at bounding box center [76, 195] width 95 height 11
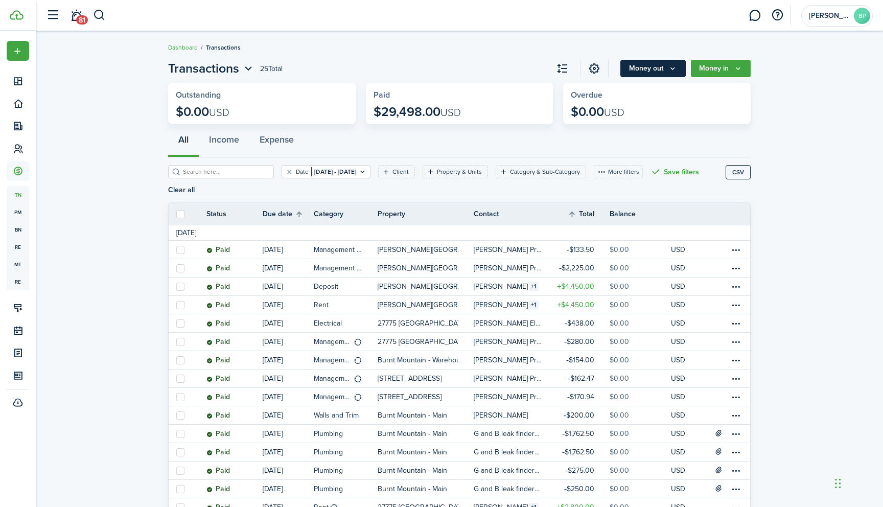
click at [677, 69] on icon "Money out" at bounding box center [672, 68] width 9 height 8
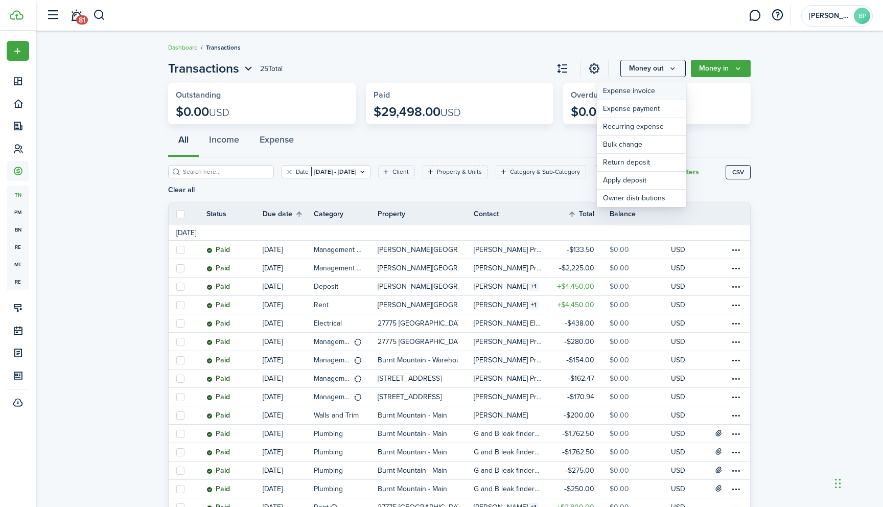
click at [622, 91] on link "Expense invoice" at bounding box center [641, 91] width 89 height 18
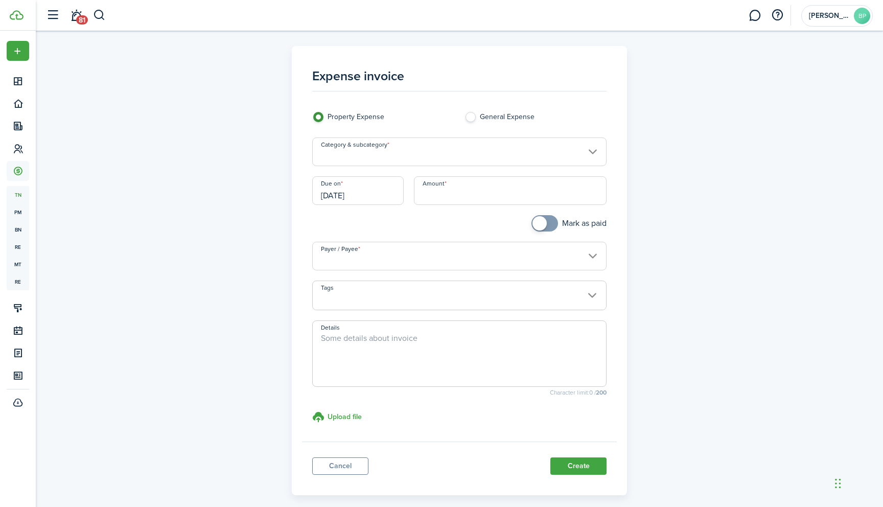
click at [593, 151] on input "Category & subcategory" at bounding box center [459, 151] width 295 height 29
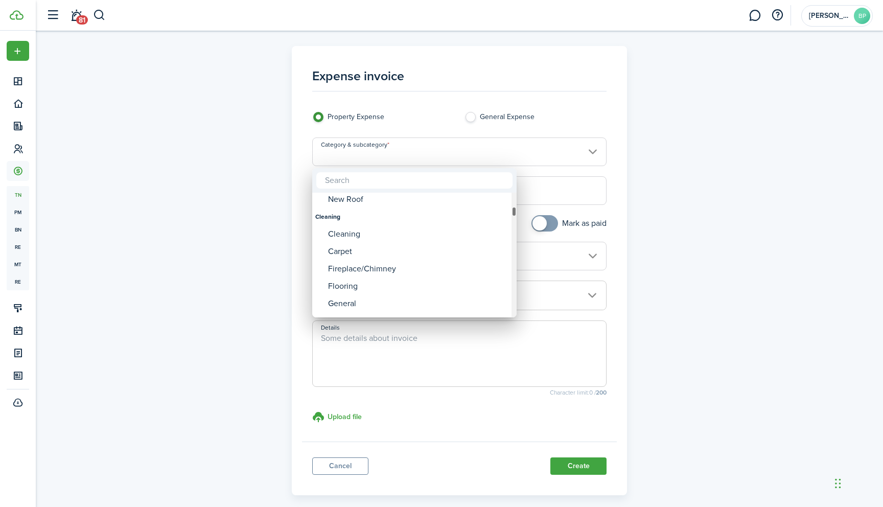
drag, startPoint x: 513, startPoint y: 197, endPoint x: 513, endPoint y: 212, distance: 14.8
click at [513, 212] on div "Category & subcategory" at bounding box center [514, 211] width 5 height 10
click at [396, 308] on div "General" at bounding box center [418, 306] width 181 height 17
type input "Cleaning / General"
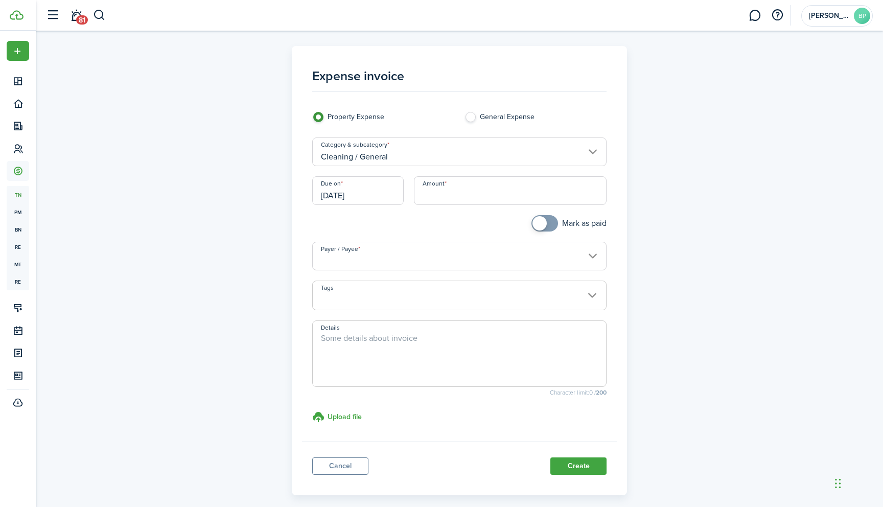
click at [353, 201] on input "[DATE]" at bounding box center [357, 190] width 91 height 29
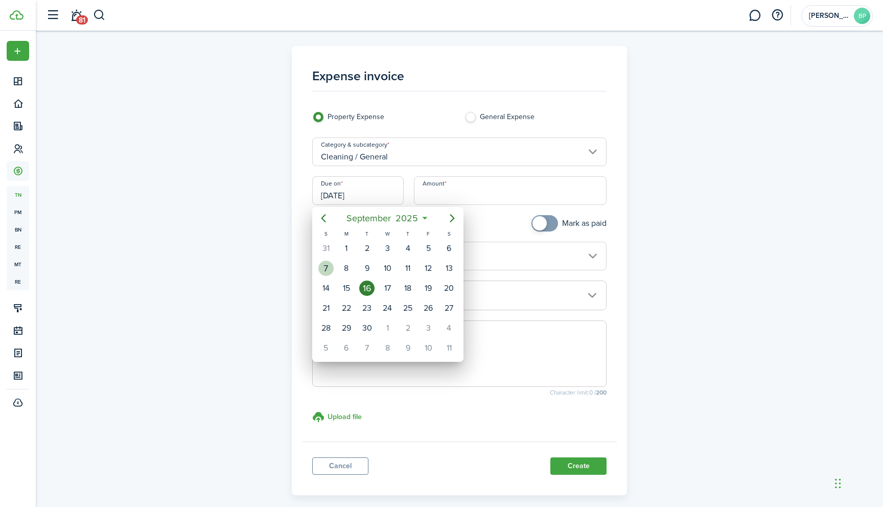
click at [329, 269] on div "7" at bounding box center [325, 268] width 15 height 15
type input "[DATE]"
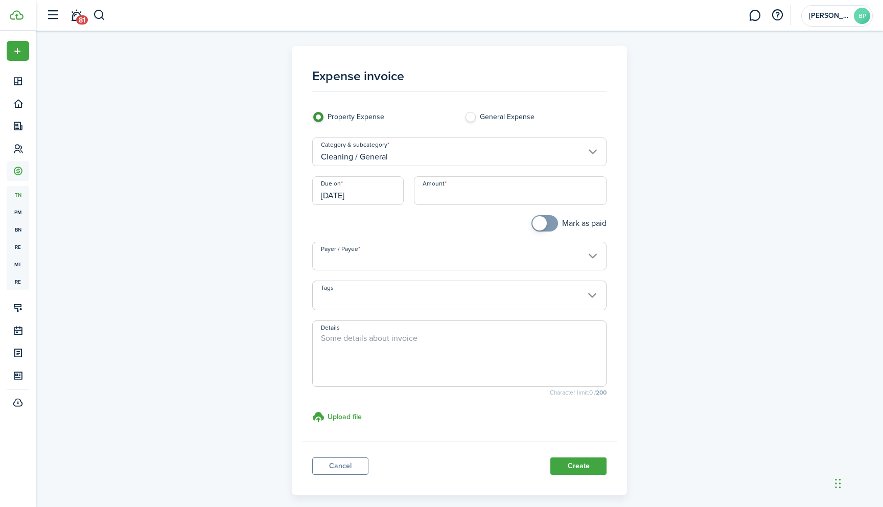
click at [443, 196] on input "Amount" at bounding box center [510, 190] width 193 height 29
click at [410, 251] on input "Payer / Payee" at bounding box center [459, 256] width 295 height 29
type input "$470.00"
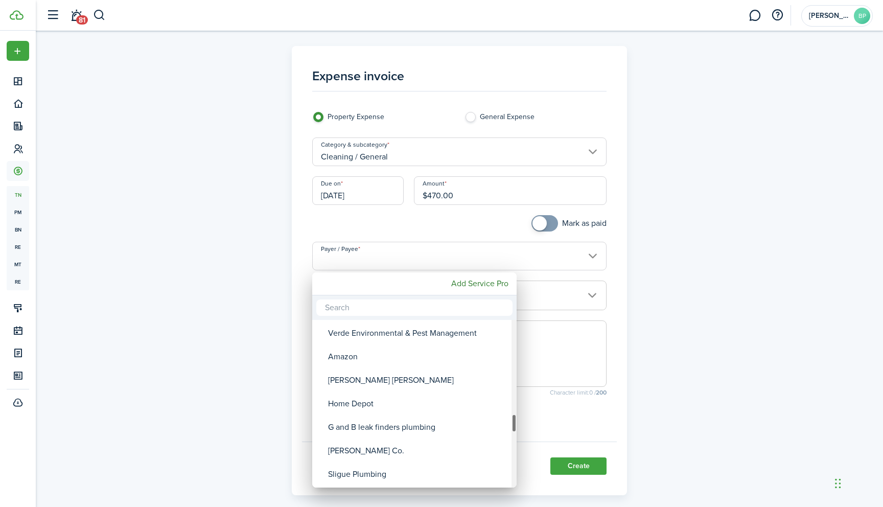
drag, startPoint x: 514, startPoint y: 331, endPoint x: 519, endPoint y: 425, distance: 94.1
click at [519, 425] on div "Tenant [PERSON_NAME] [PERSON_NAME] [PERSON_NAME] [PERSON_NAME] [PERSON_NAME] [P…" at bounding box center [441, 253] width 883 height 507
click at [416, 382] on div "[PERSON_NAME] [PERSON_NAME]" at bounding box center [418, 380] width 181 height 24
type input "[PERSON_NAME] [PERSON_NAME]"
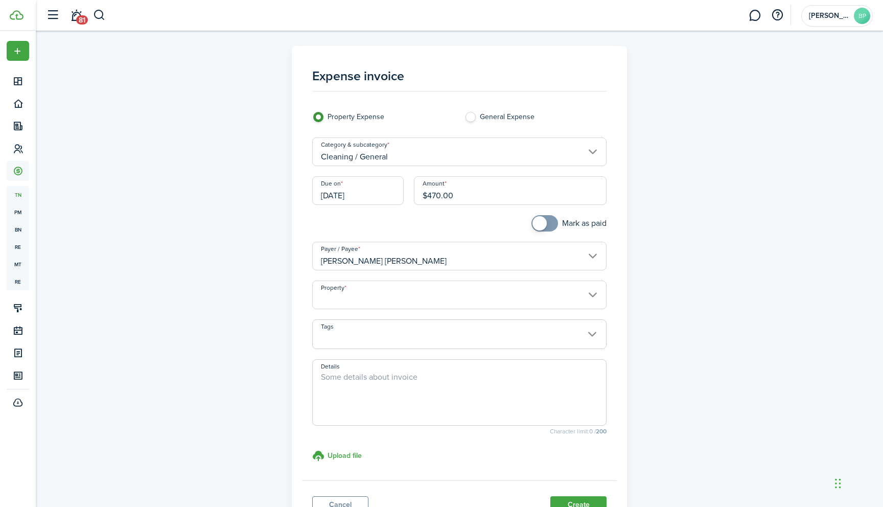
click at [591, 295] on input "Property" at bounding box center [459, 295] width 295 height 29
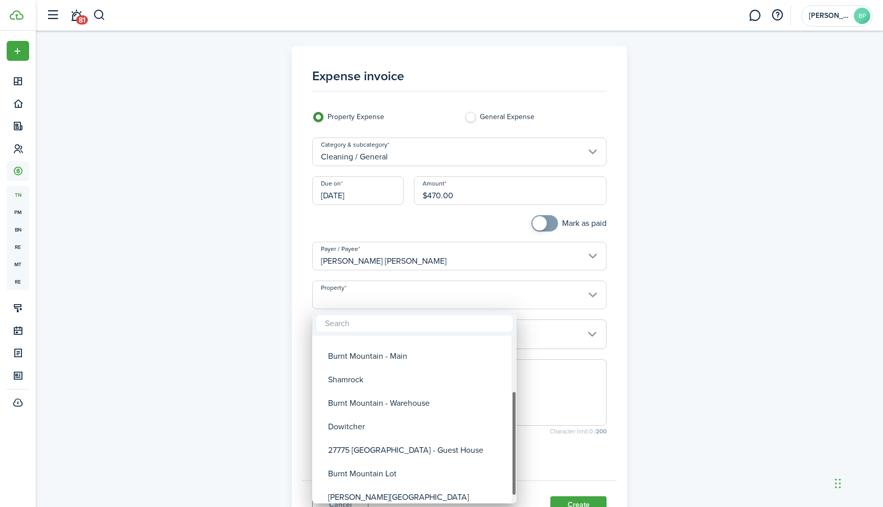
drag, startPoint x: 513, startPoint y: 424, endPoint x: 518, endPoint y: 479, distance: 55.4
click at [518, 479] on div "[STREET_ADDRESS] [STREET_ADDRESS][GEOGRAPHIC_DATA] [GEOGRAPHIC_DATA][PERSON_NAM…" at bounding box center [441, 253] width 883 height 507
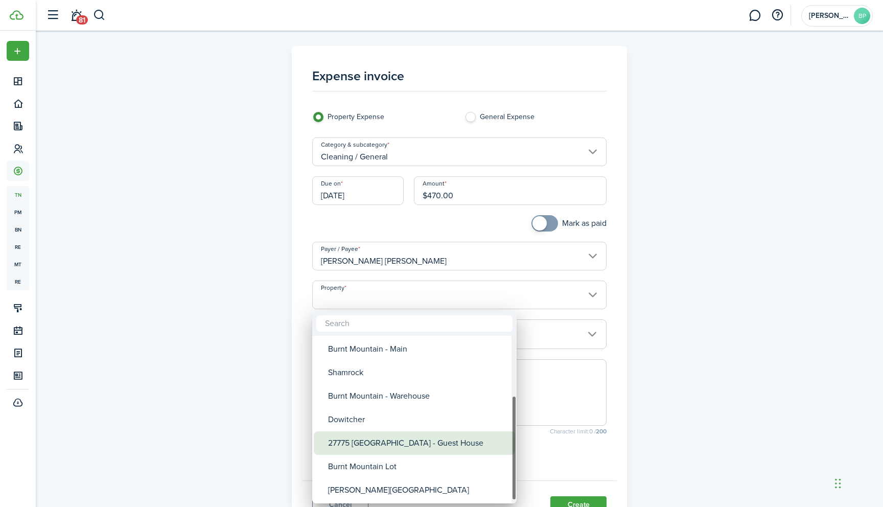
click at [451, 445] on div "27775 [GEOGRAPHIC_DATA] - Guest House" at bounding box center [418, 443] width 181 height 24
type input "27775 [GEOGRAPHIC_DATA] - Guest House"
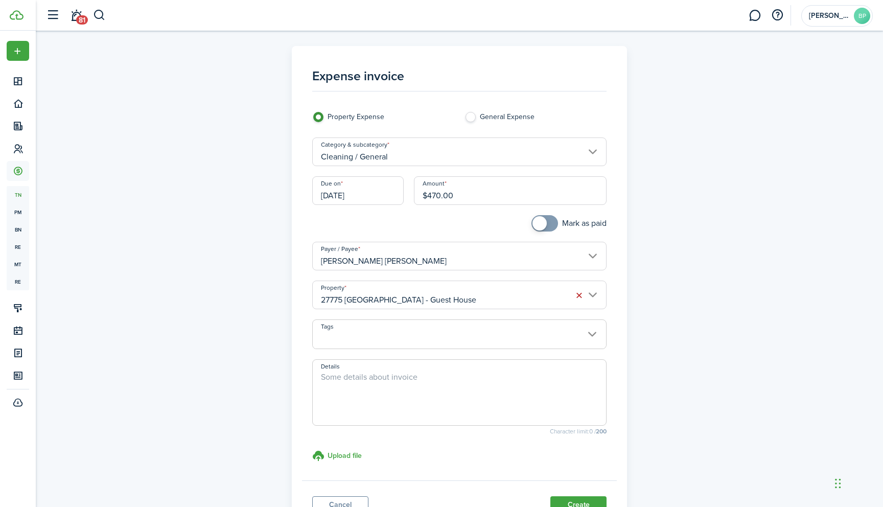
click at [409, 380] on textarea "Details" at bounding box center [460, 395] width 294 height 49
type textarea "Clean outside of property/dust & clean indoors/repair aleak"
click at [579, 500] on button "Create" at bounding box center [578, 504] width 56 height 17
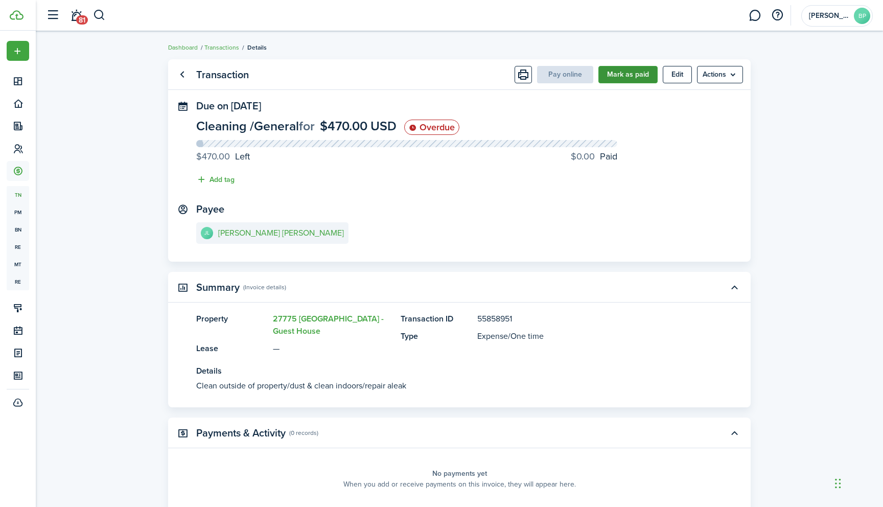
click at [628, 75] on button "Mark as paid" at bounding box center [627, 74] width 59 height 17
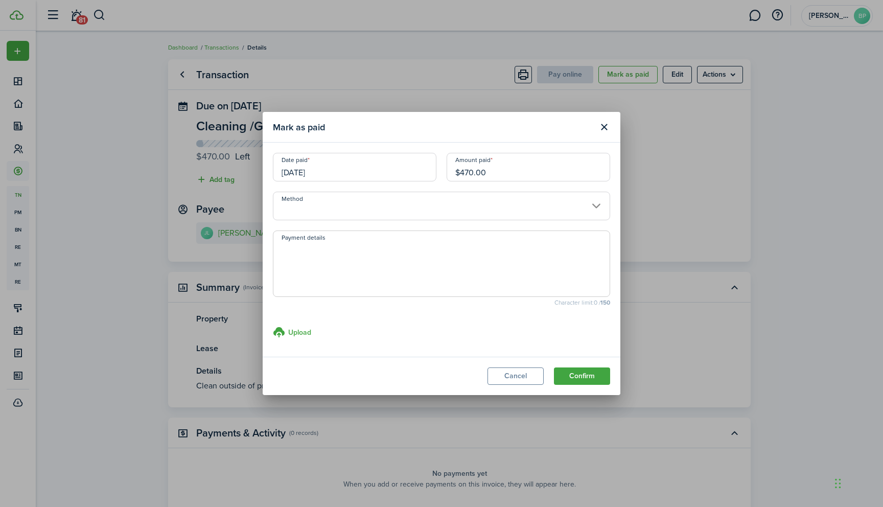
click at [598, 205] on input "Method" at bounding box center [441, 206] width 337 height 29
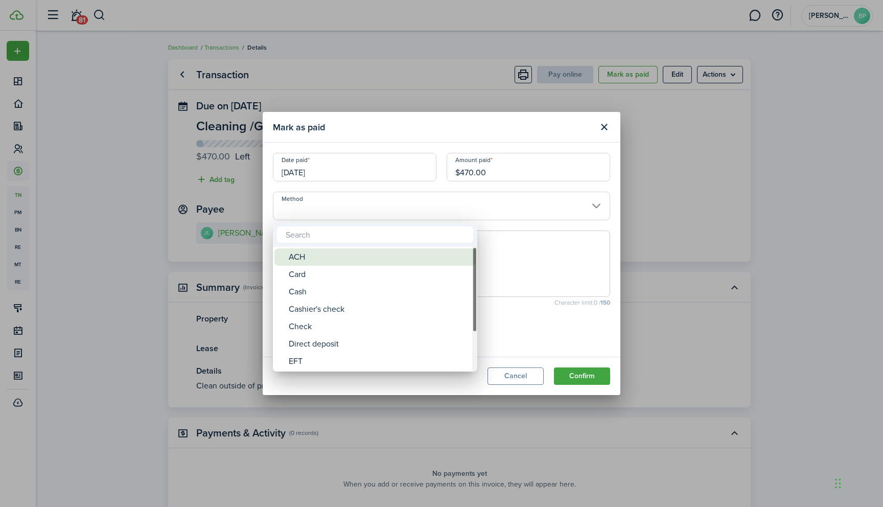
click at [345, 256] on div "ACH" at bounding box center [379, 256] width 181 height 17
type input "ACH"
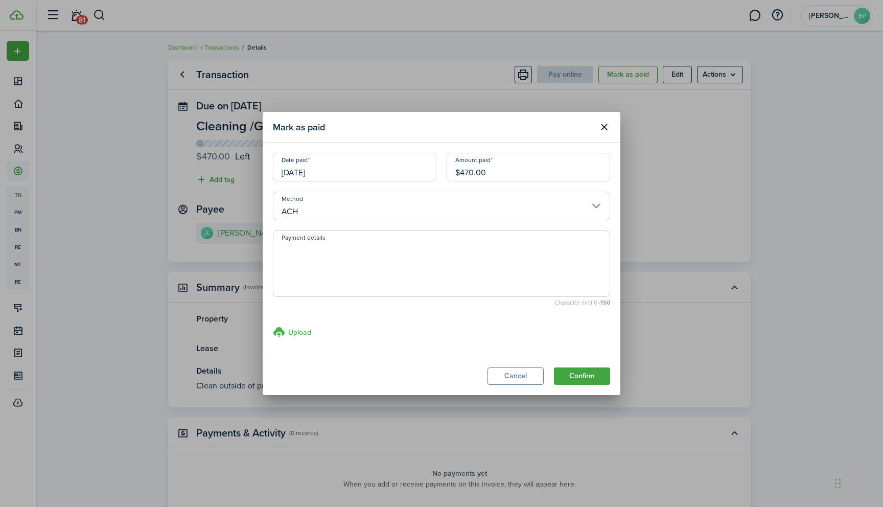
click at [297, 331] on h3 "Upload" at bounding box center [299, 332] width 23 height 11
click at [273, 326] on input "Upload store documents and templates Choose file" at bounding box center [273, 326] width 0 height 0
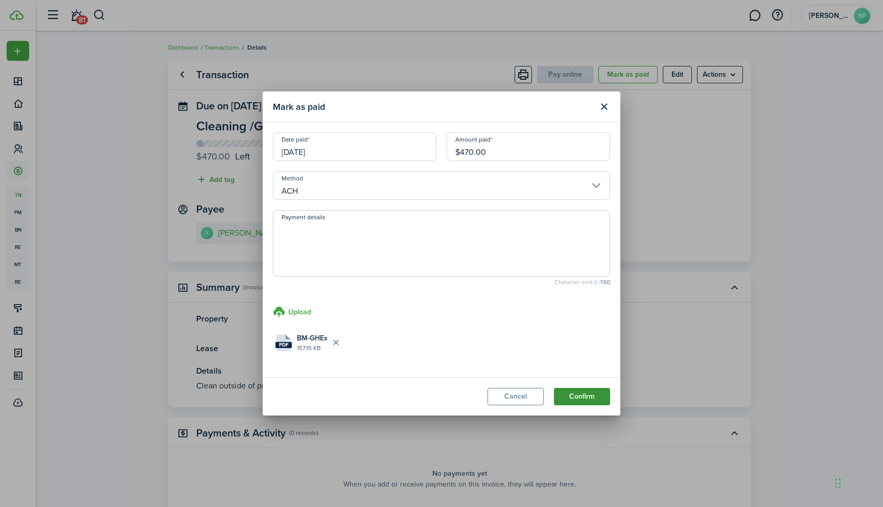
click at [582, 396] on button "Confirm" at bounding box center [582, 396] width 56 height 17
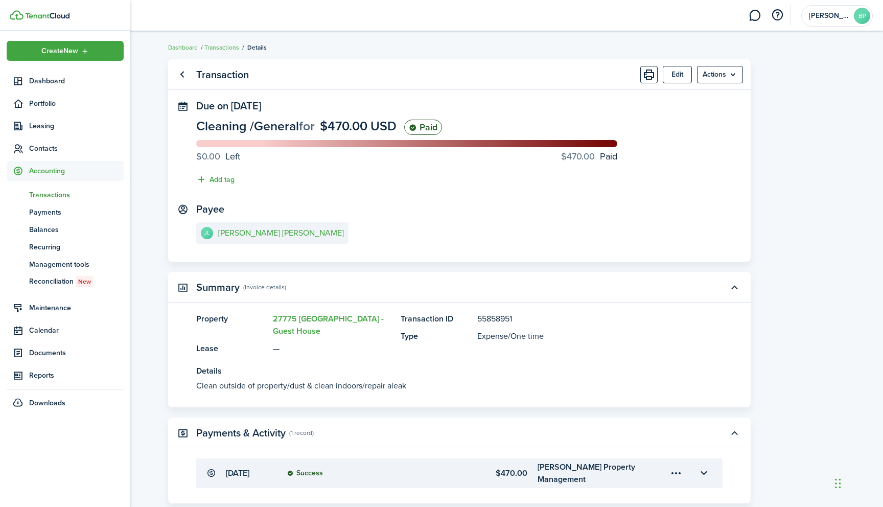
click at [55, 172] on span "Accounting" at bounding box center [76, 171] width 95 height 11
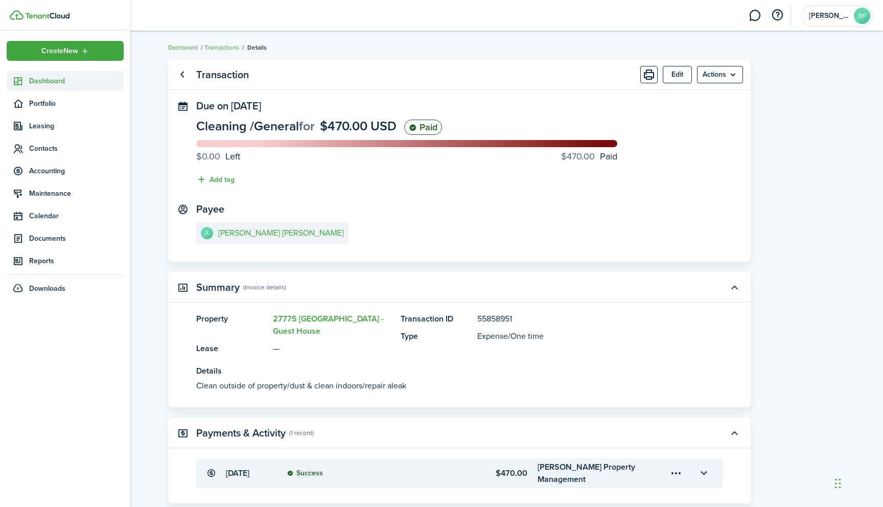
click at [50, 80] on span "Dashboard" at bounding box center [76, 81] width 95 height 11
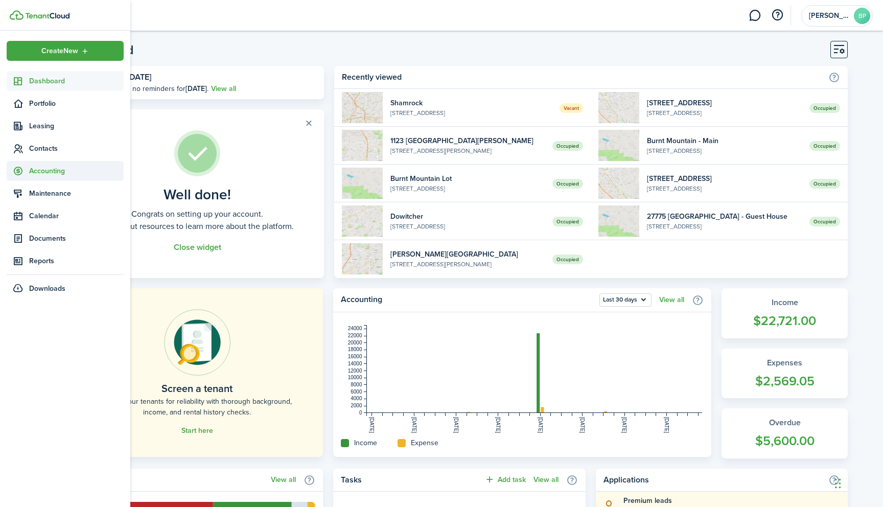
click at [44, 167] on span "Accounting" at bounding box center [76, 171] width 95 height 11
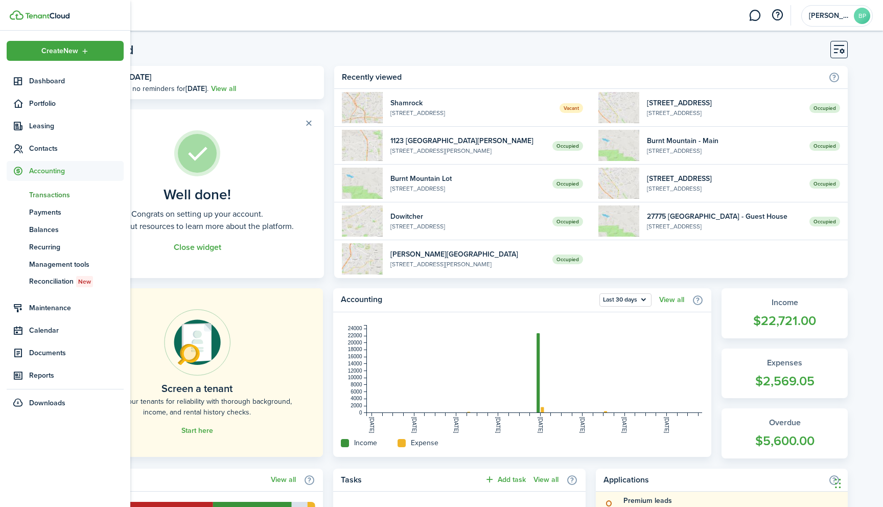
click at [42, 194] on span "Transactions" at bounding box center [76, 195] width 95 height 11
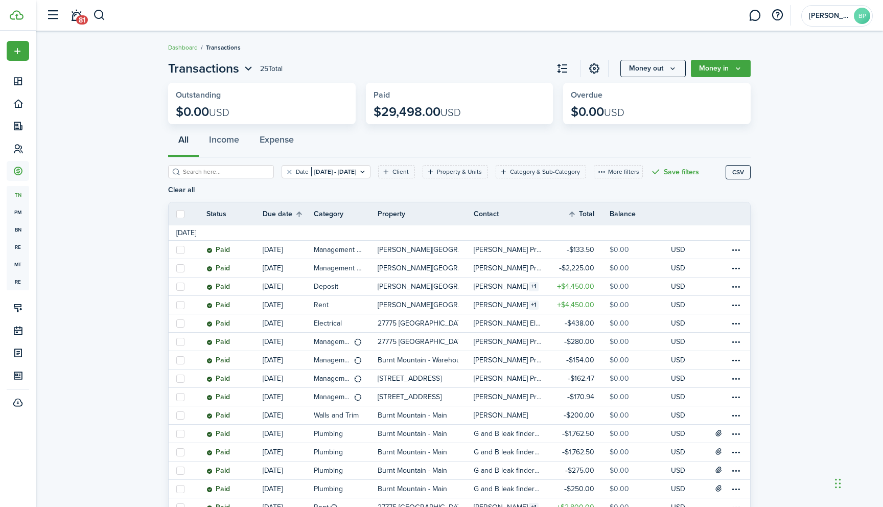
click at [778, 305] on invoice-list "Transactions 25 Total Money out Money in Outstanding $0.00 USD Paid $29,498.00 …" at bounding box center [459, 382] width 847 height 657
click at [367, 173] on icon "Open filter" at bounding box center [362, 172] width 9 height 8
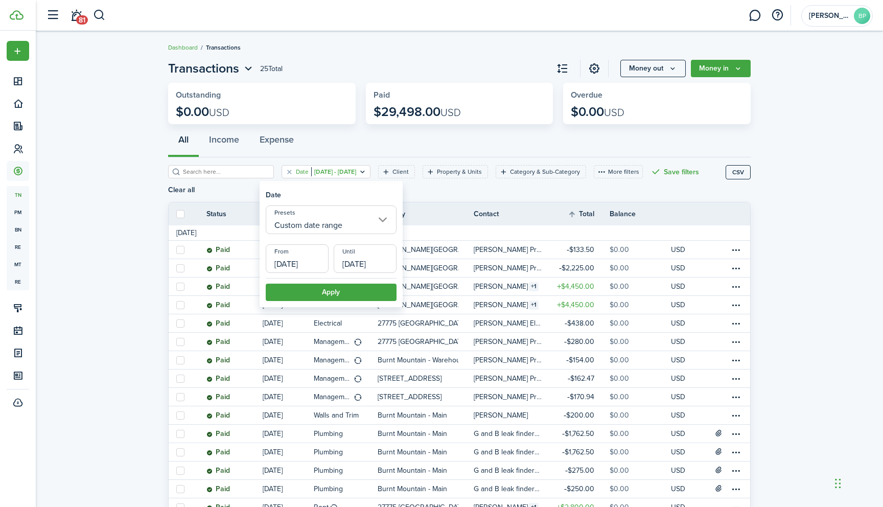
click at [383, 219] on input "Custom date range" at bounding box center [331, 219] width 131 height 29
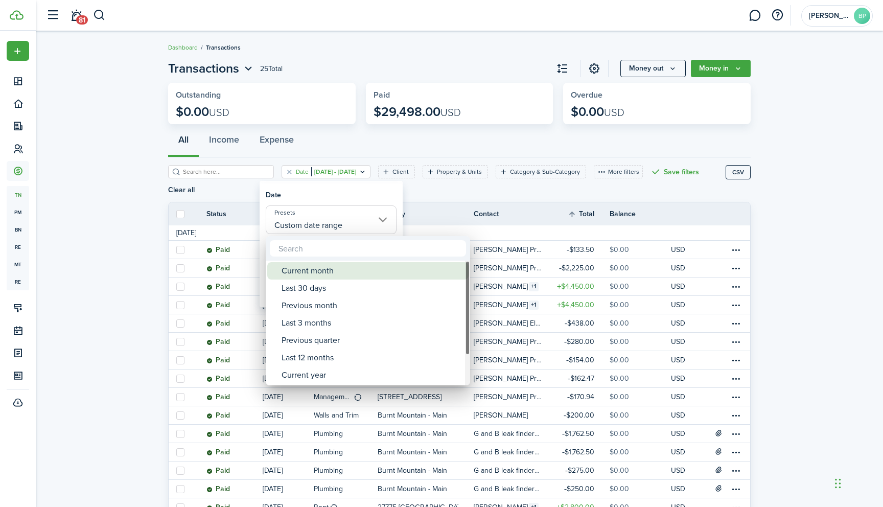
click at [331, 269] on div "Current month" at bounding box center [372, 270] width 181 height 17
type input "Current month"
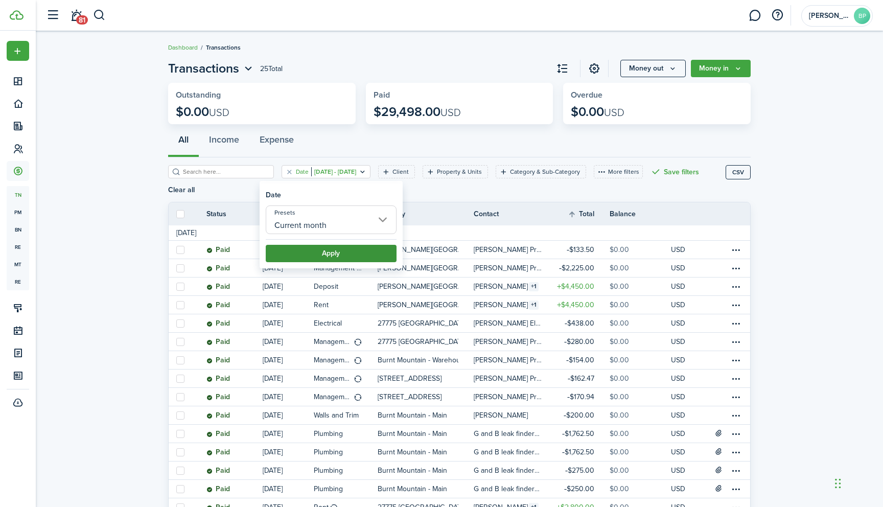
click at [332, 256] on button "Apply" at bounding box center [331, 253] width 131 height 17
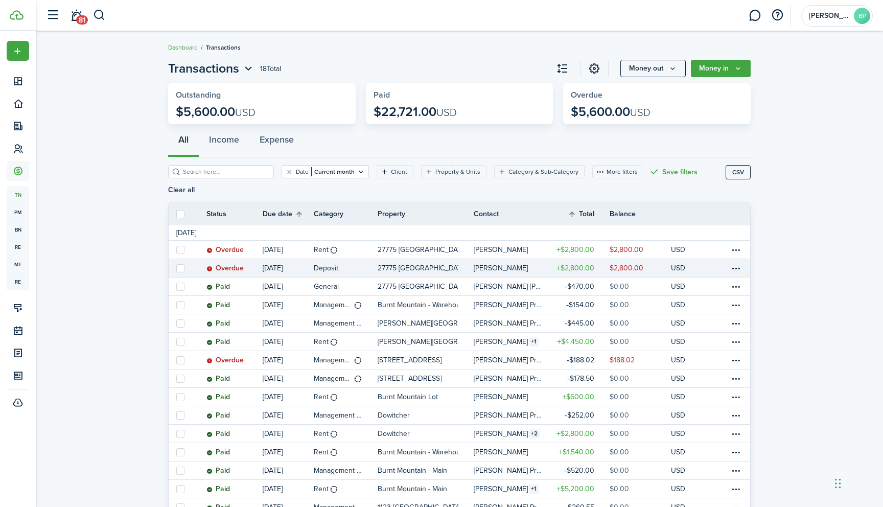
click at [180, 264] on label at bounding box center [180, 268] width 8 height 8
click at [176, 268] on input "checkbox" at bounding box center [176, 268] width 1 height 1
checkbox input "true"
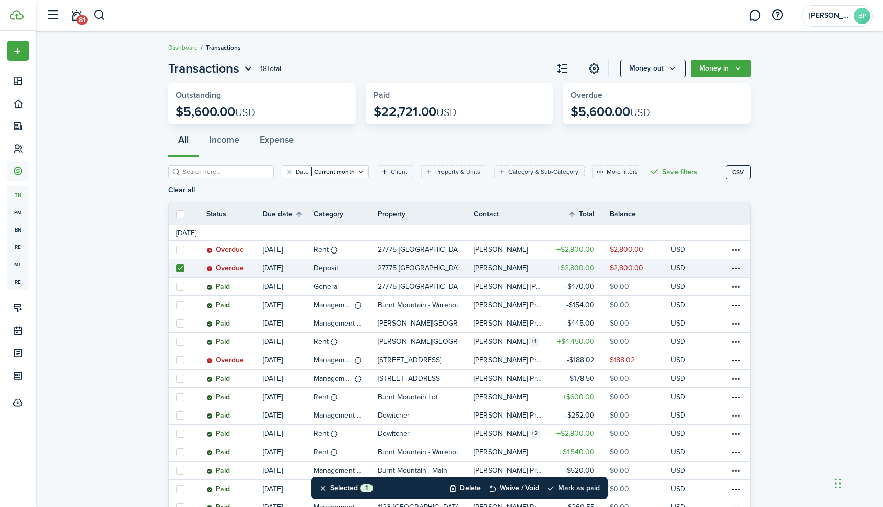
click at [579, 489] on button "Mark as paid" at bounding box center [573, 488] width 53 height 22
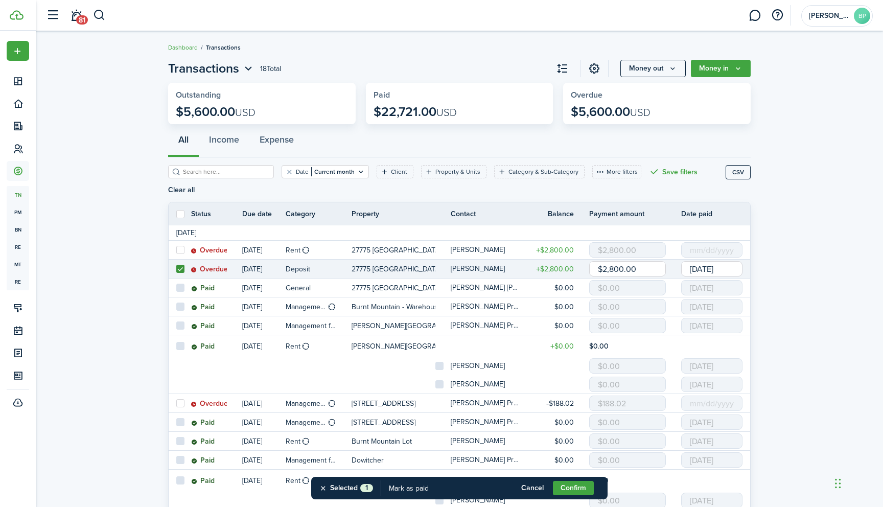
click at [713, 261] on input "[DATE]" at bounding box center [711, 268] width 61 height 15
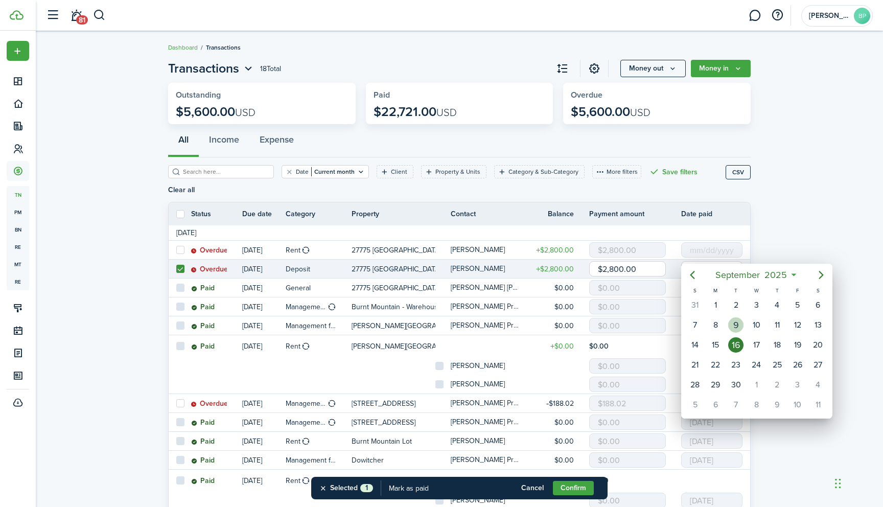
click at [737, 324] on div "9" at bounding box center [735, 324] width 15 height 15
type input "[DATE]"
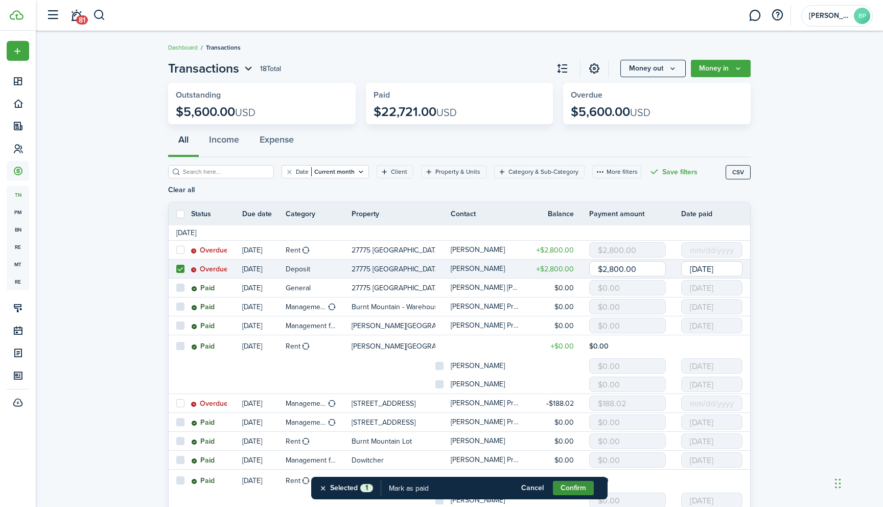
click at [571, 488] on button "Confirm" at bounding box center [573, 488] width 41 height 14
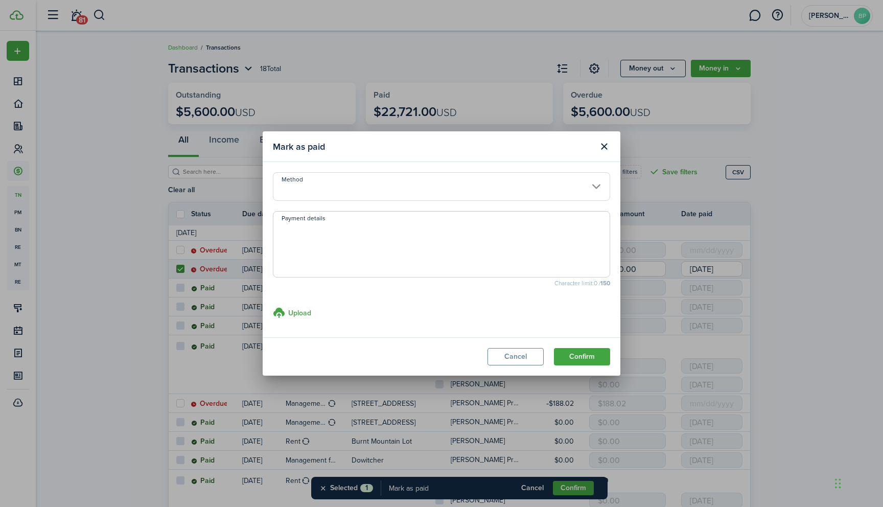
click at [597, 186] on input "Method" at bounding box center [441, 186] width 337 height 29
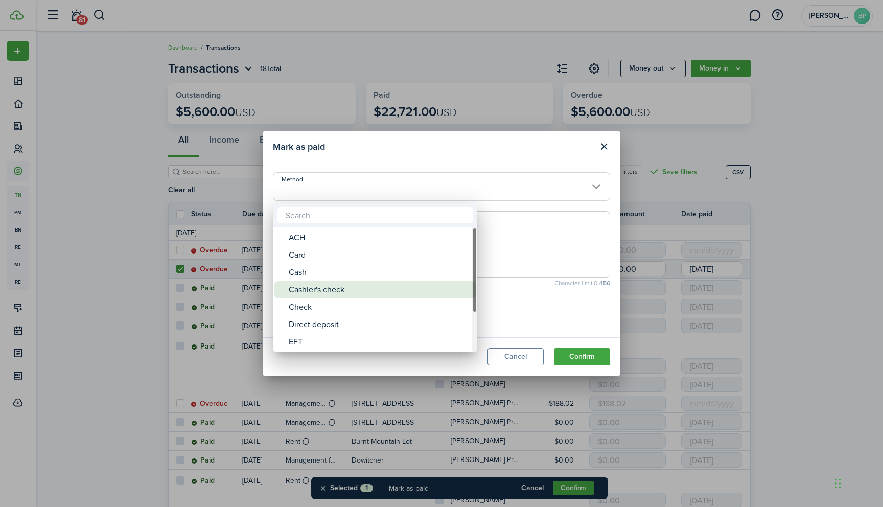
click at [377, 291] on div "Cashier's check" at bounding box center [379, 289] width 181 height 17
type input "Cashier's check"
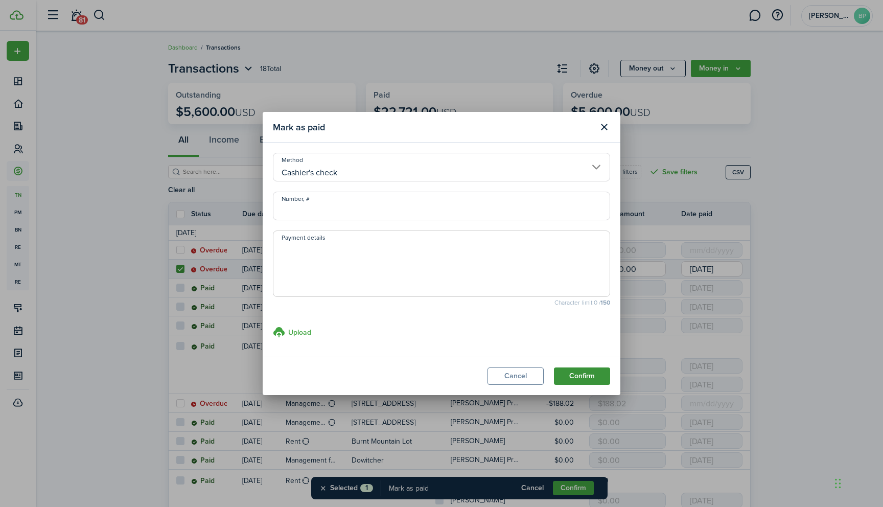
click at [580, 375] on button "Confirm" at bounding box center [582, 375] width 56 height 17
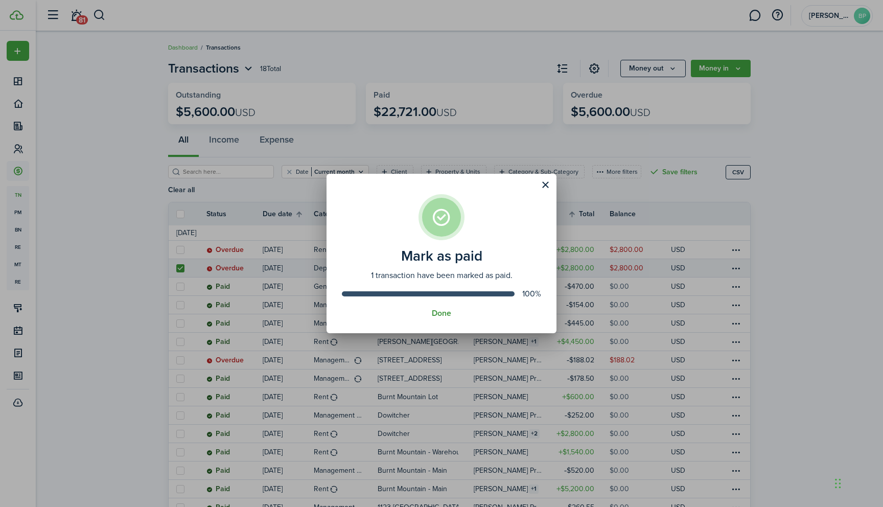
click at [441, 310] on button "Done" at bounding box center [441, 313] width 19 height 9
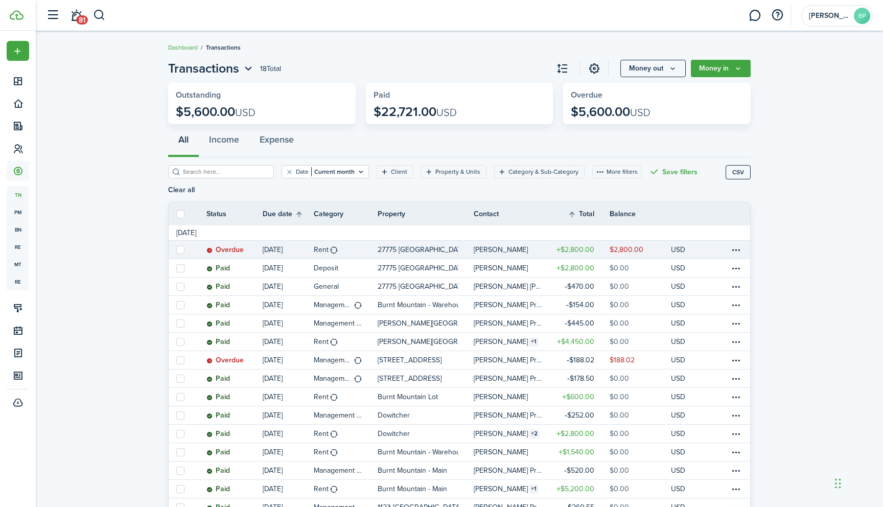
click at [181, 246] on label at bounding box center [180, 250] width 8 height 8
click at [176, 249] on input "checkbox" at bounding box center [176, 249] width 1 height 1
checkbox input "true"
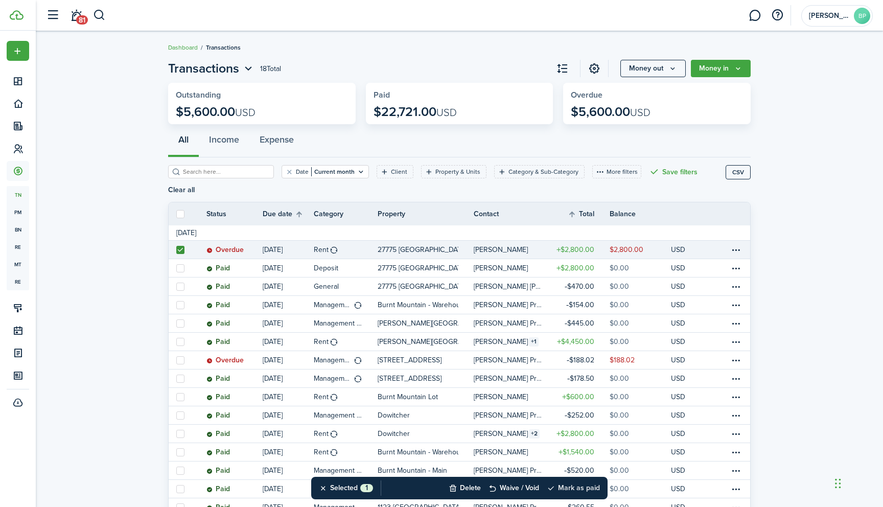
click at [585, 488] on button "Mark as paid" at bounding box center [573, 488] width 53 height 22
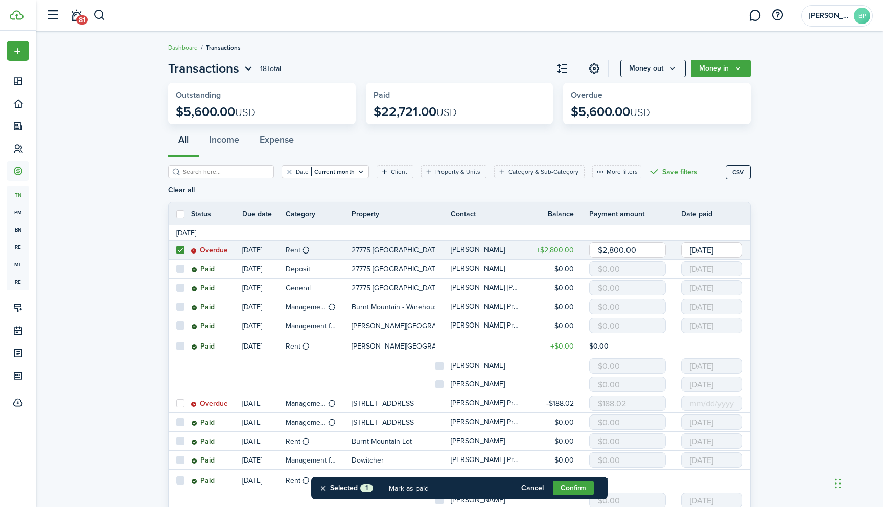
click at [711, 242] on input "[DATE]" at bounding box center [711, 249] width 61 height 15
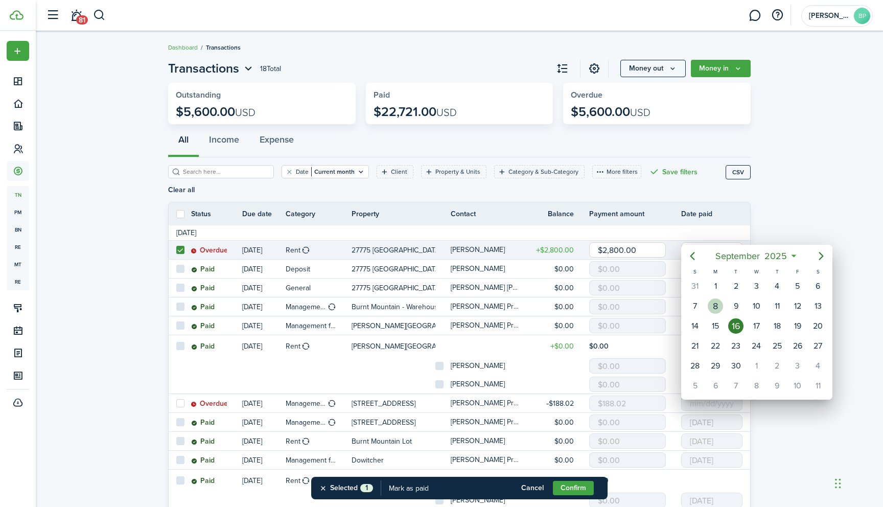
click at [713, 304] on div "8" at bounding box center [715, 305] width 15 height 15
type input "[DATE]"
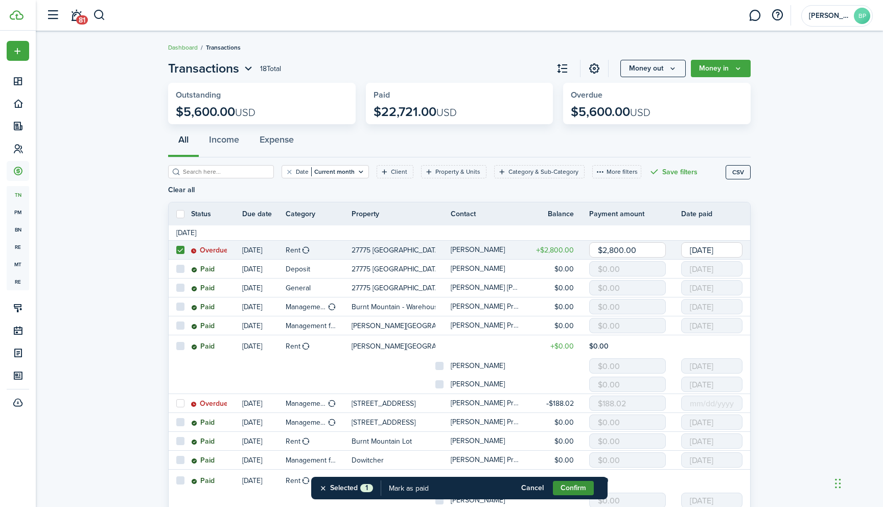
click at [571, 487] on button "Confirm" at bounding box center [573, 488] width 41 height 14
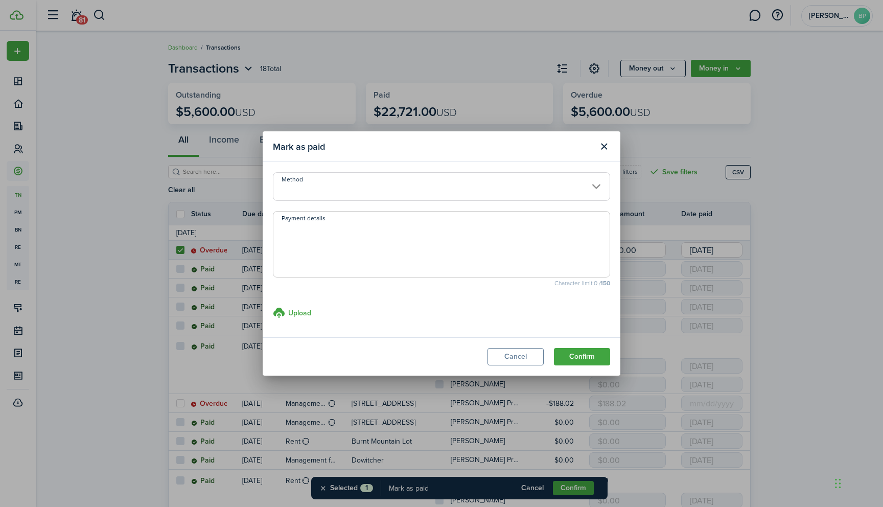
click at [597, 186] on input "Method" at bounding box center [441, 186] width 337 height 29
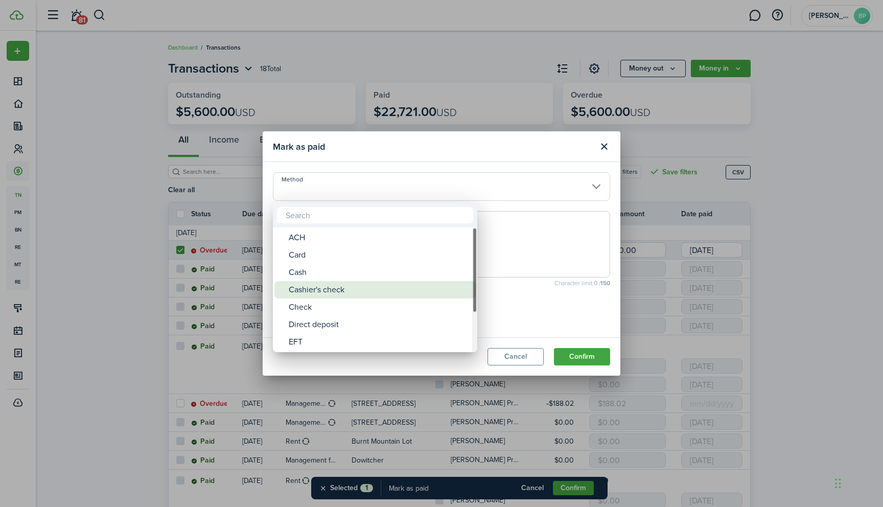
click at [347, 284] on div "Cashier's check" at bounding box center [379, 289] width 181 height 17
type input "Cashier's check"
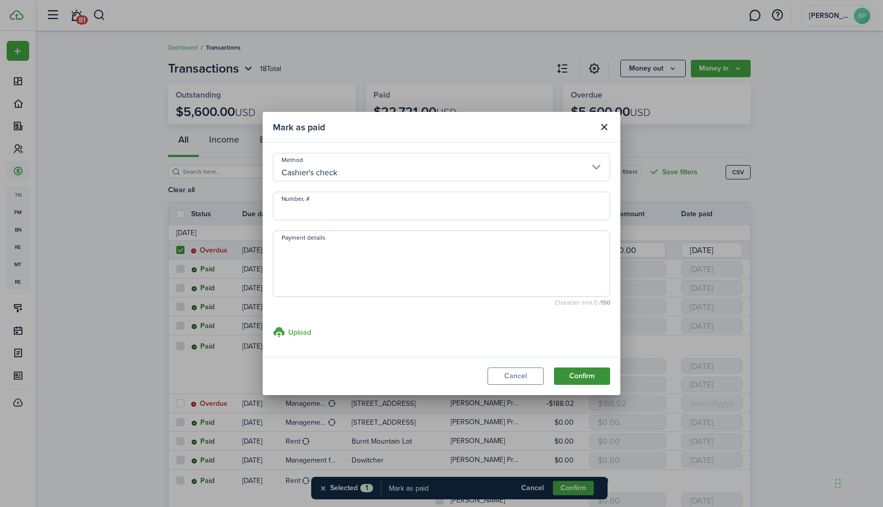
click at [571, 377] on button "Confirm" at bounding box center [582, 375] width 56 height 17
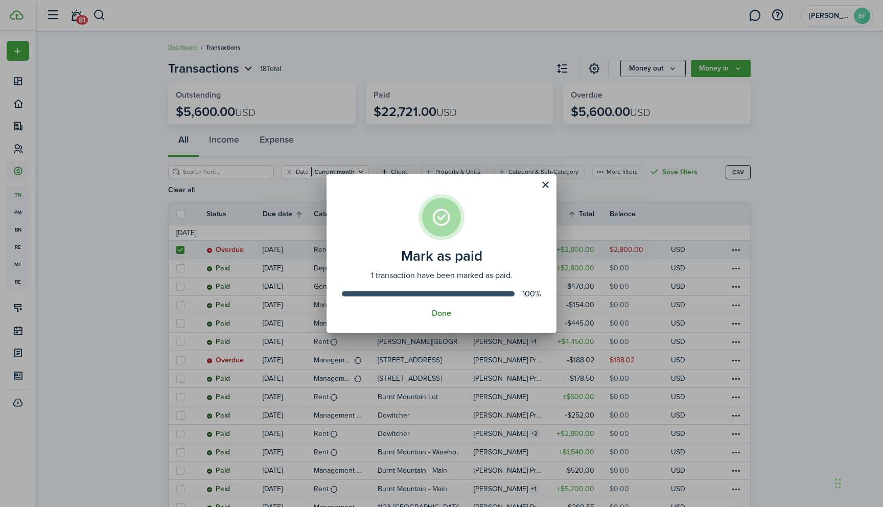
click at [444, 314] on button "Done" at bounding box center [441, 313] width 19 height 9
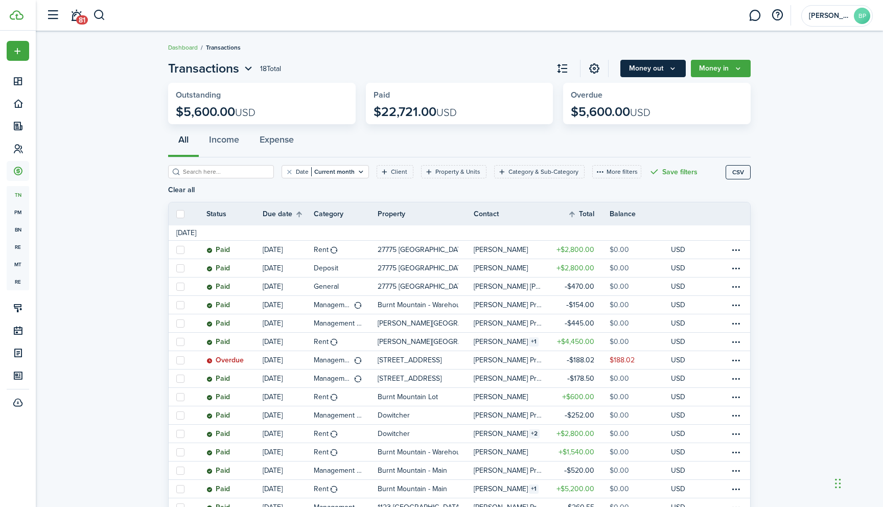
click at [670, 69] on icon "Money out" at bounding box center [672, 68] width 9 height 8
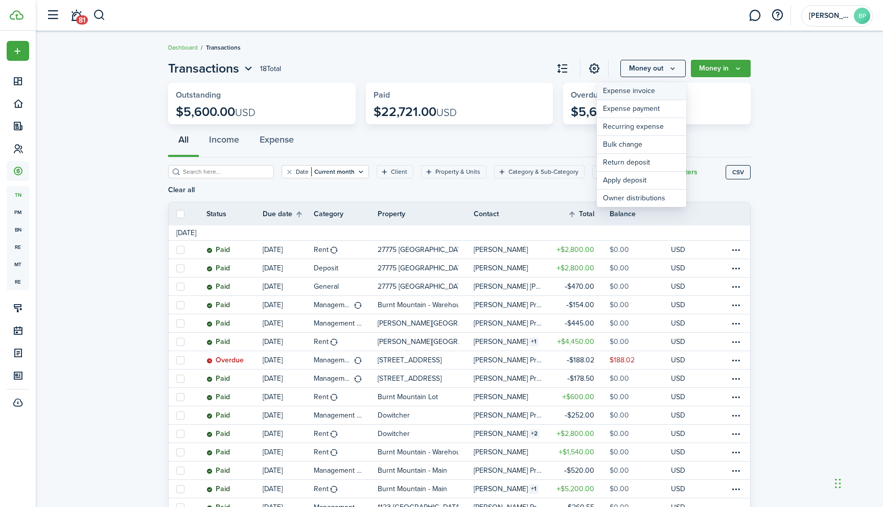
click at [647, 91] on link "Expense invoice" at bounding box center [641, 91] width 89 height 18
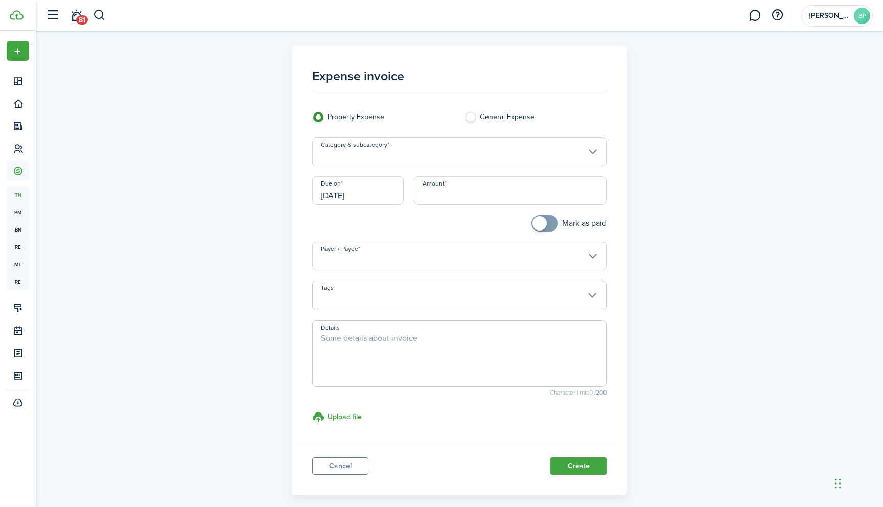
click at [595, 152] on input "Category & subcategory" at bounding box center [459, 151] width 295 height 29
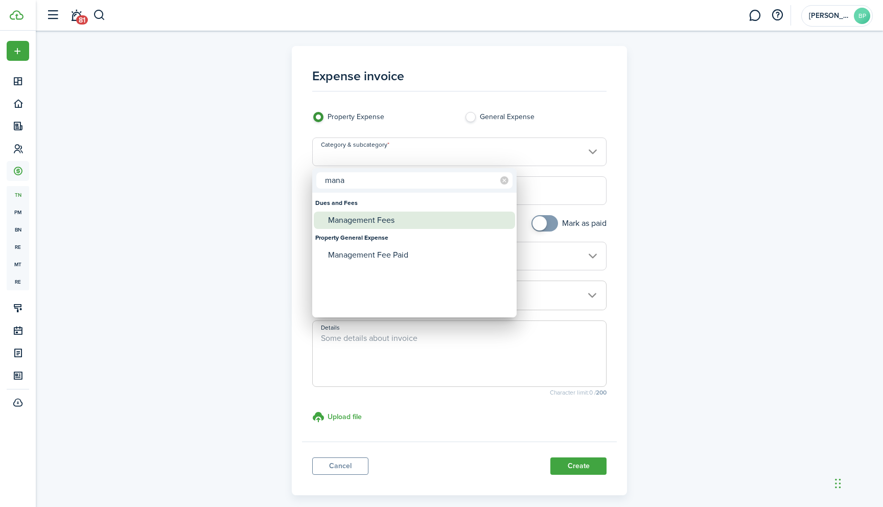
type input "mana"
click at [363, 220] on div "Management Fees" at bounding box center [418, 220] width 181 height 17
type input "Dues and Fees / Management Fees"
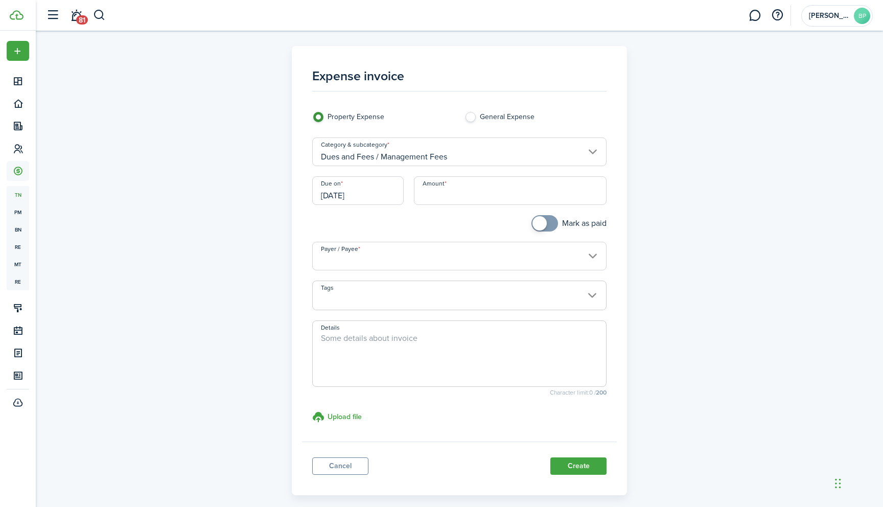
click at [364, 196] on input "[DATE]" at bounding box center [357, 190] width 91 height 29
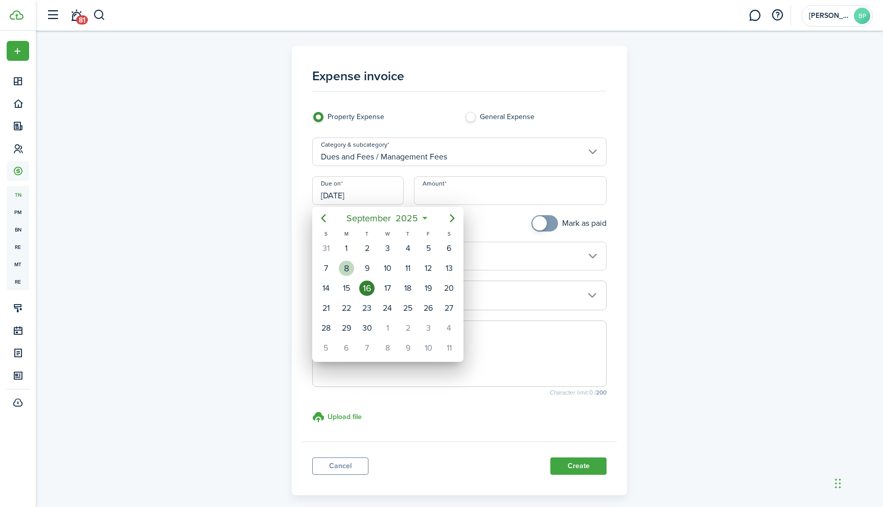
click at [348, 266] on div "8" at bounding box center [346, 268] width 15 height 15
type input "[DATE]"
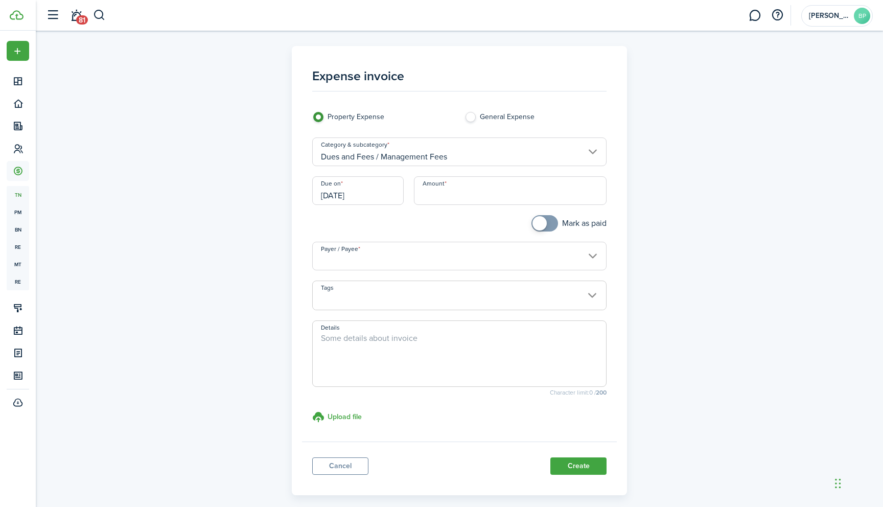
click at [433, 198] on input "Amount" at bounding box center [510, 190] width 193 height 29
click at [456, 269] on input "Payer / Payee" at bounding box center [459, 256] width 295 height 29
type input "$280.00"
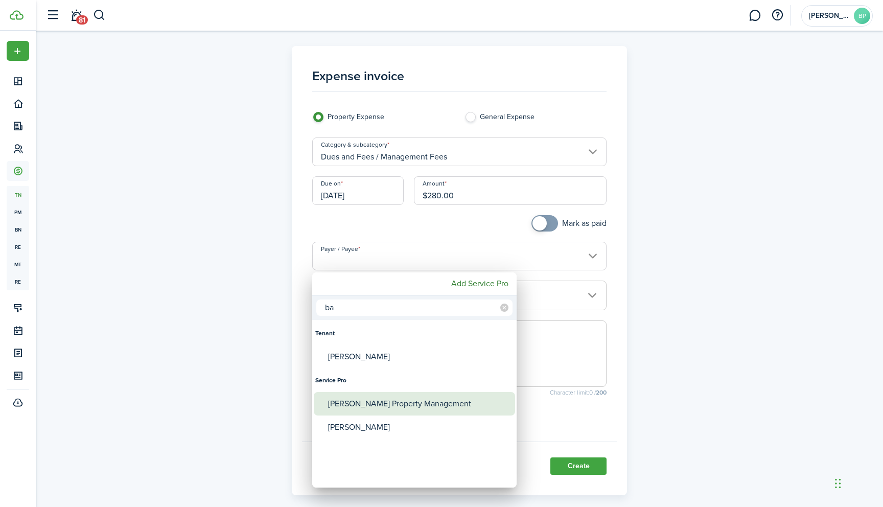
type input "ba"
click at [415, 405] on div "[PERSON_NAME] Property Management" at bounding box center [418, 404] width 181 height 24
type input "[PERSON_NAME] Property Management"
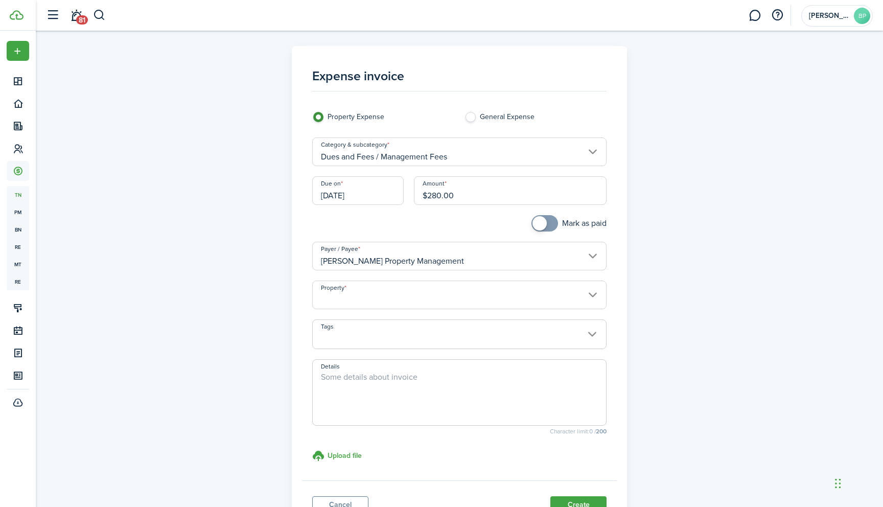
click at [591, 296] on input "Property" at bounding box center [459, 295] width 295 height 29
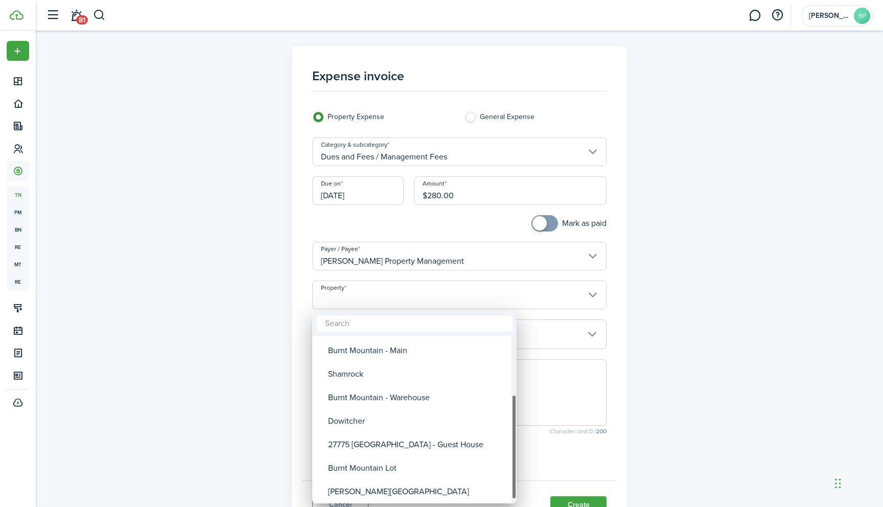
drag, startPoint x: 515, startPoint y: 401, endPoint x: 512, endPoint y: 463, distance: 62.4
click at [512, 463] on div "Property" at bounding box center [514, 447] width 5 height 105
click at [452, 441] on div "27775 [GEOGRAPHIC_DATA] - Guest House" at bounding box center [418, 443] width 181 height 24
type input "27775 [GEOGRAPHIC_DATA] - Guest House"
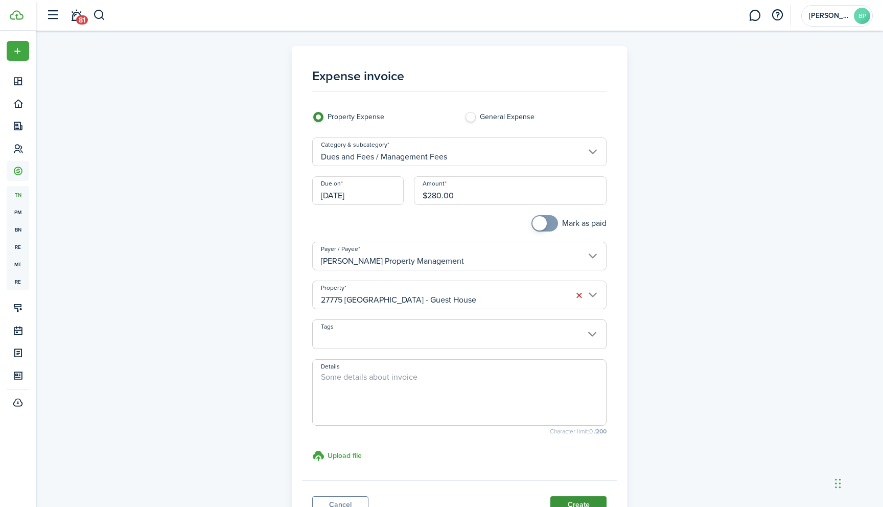
click at [576, 501] on button "Create" at bounding box center [578, 504] width 56 height 17
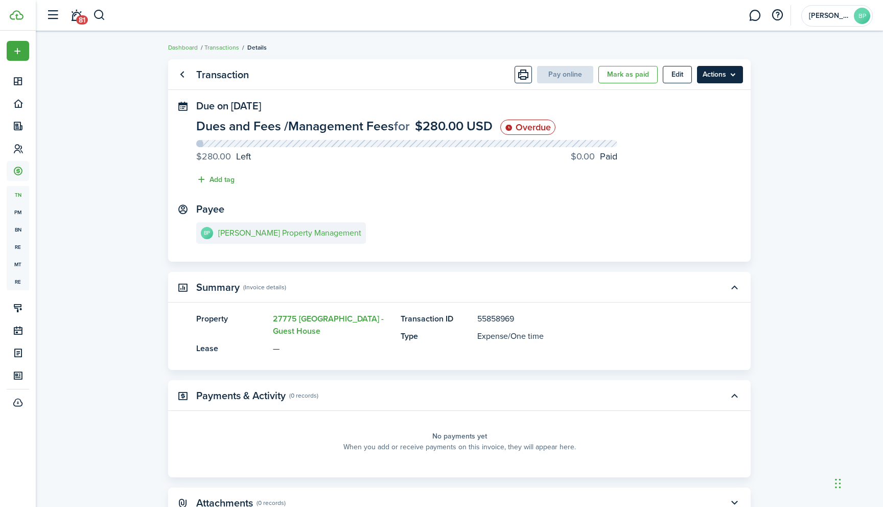
click at [727, 75] on menu-btn "Actions" at bounding box center [720, 74] width 46 height 17
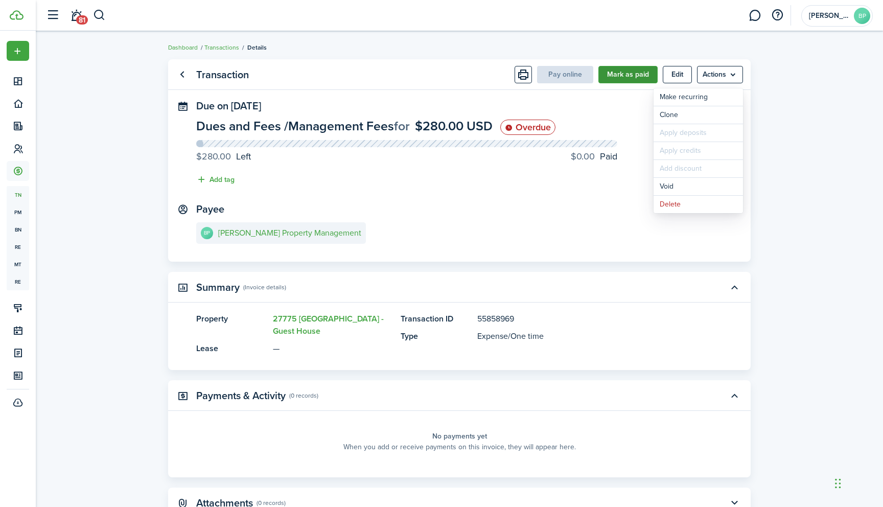
click at [629, 76] on button "Mark as paid" at bounding box center [627, 74] width 59 height 17
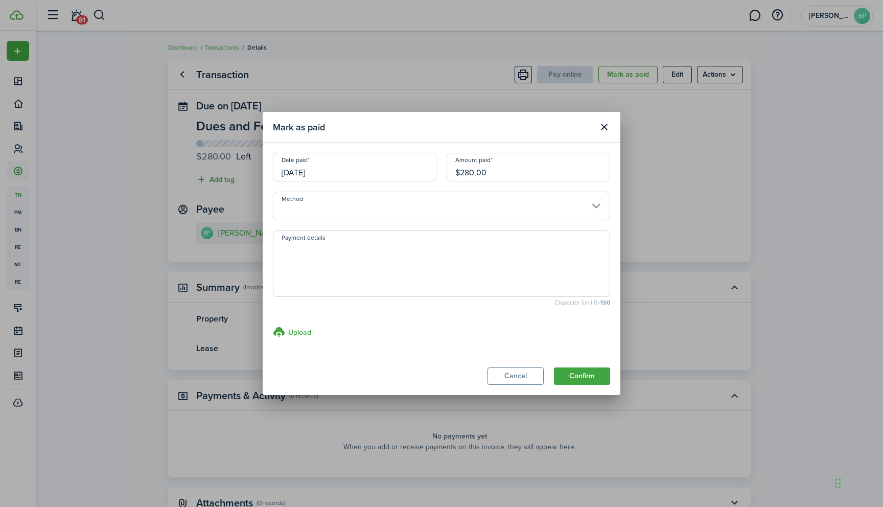
click at [595, 205] on input "Method" at bounding box center [441, 206] width 337 height 29
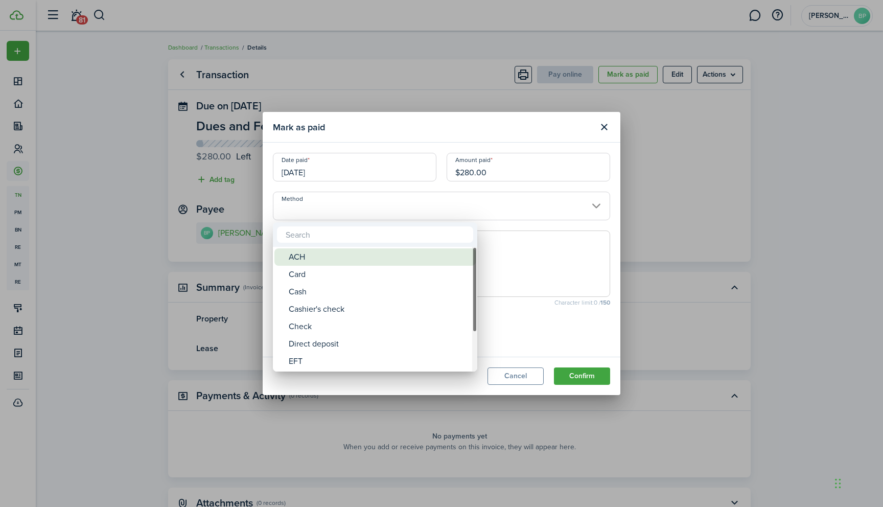
click at [341, 256] on div "ACH" at bounding box center [379, 256] width 181 height 17
type input "ACH"
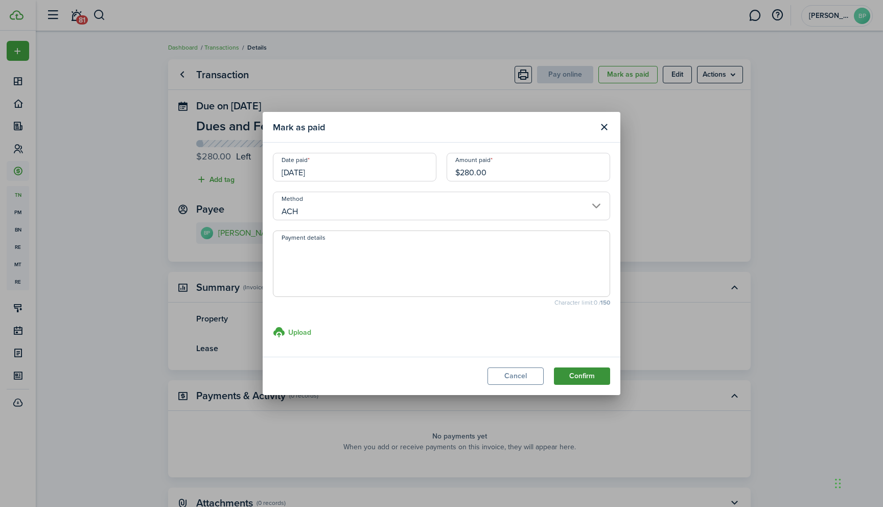
click at [581, 376] on button "Confirm" at bounding box center [582, 375] width 56 height 17
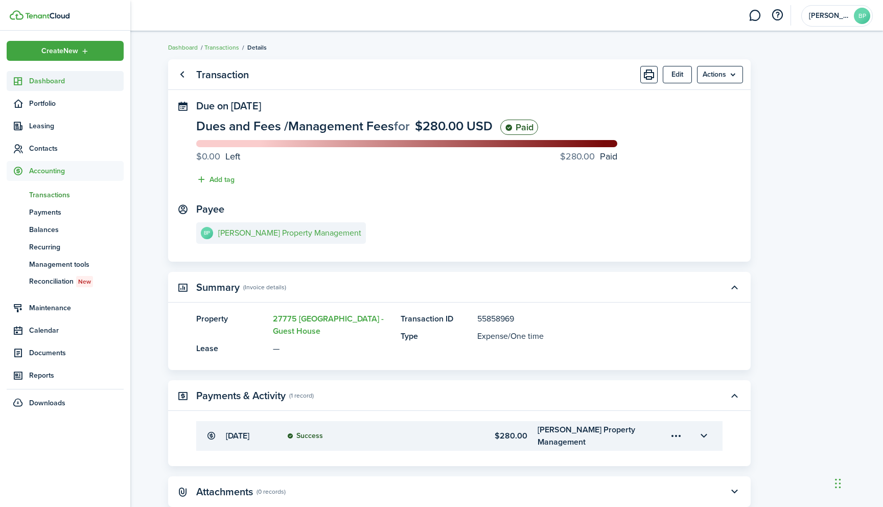
click at [48, 81] on span "Dashboard" at bounding box center [76, 81] width 95 height 11
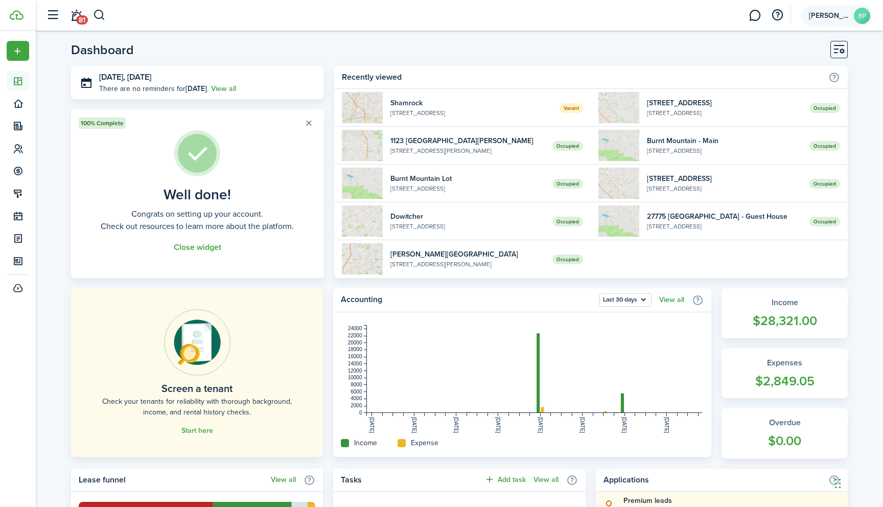
click at [862, 17] on avatar-text "BP" at bounding box center [862, 16] width 16 height 16
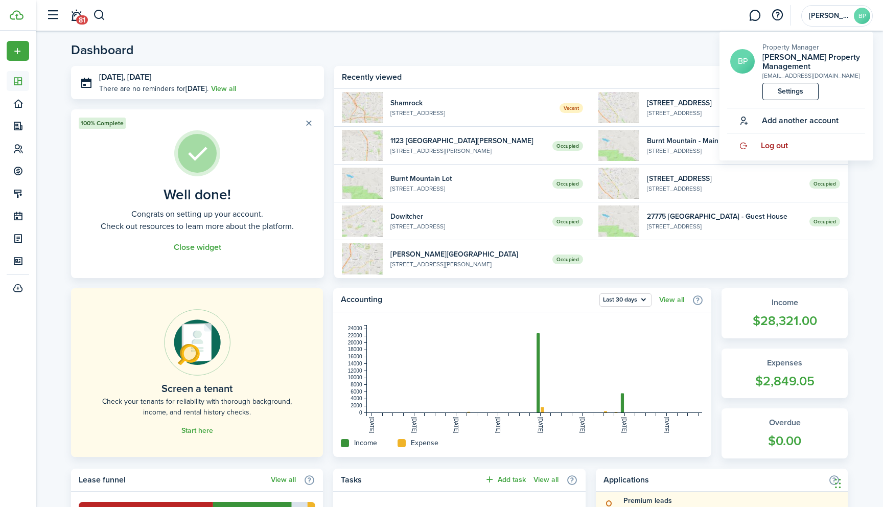
click at [777, 146] on span "Log out" at bounding box center [774, 145] width 27 height 9
